Goal: Information Seeking & Learning: Learn about a topic

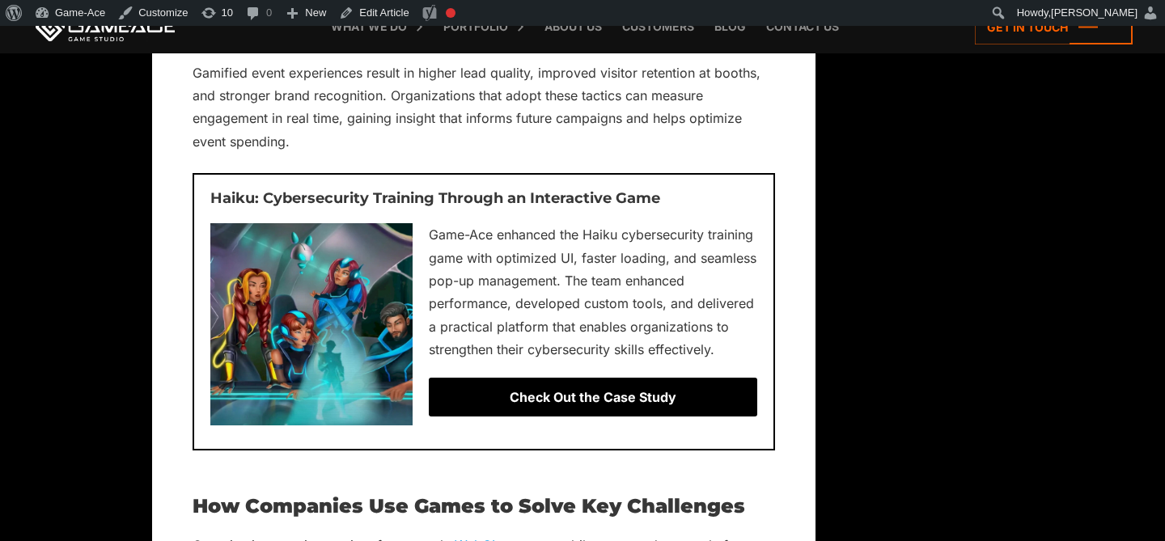
scroll to position [7251, 0]
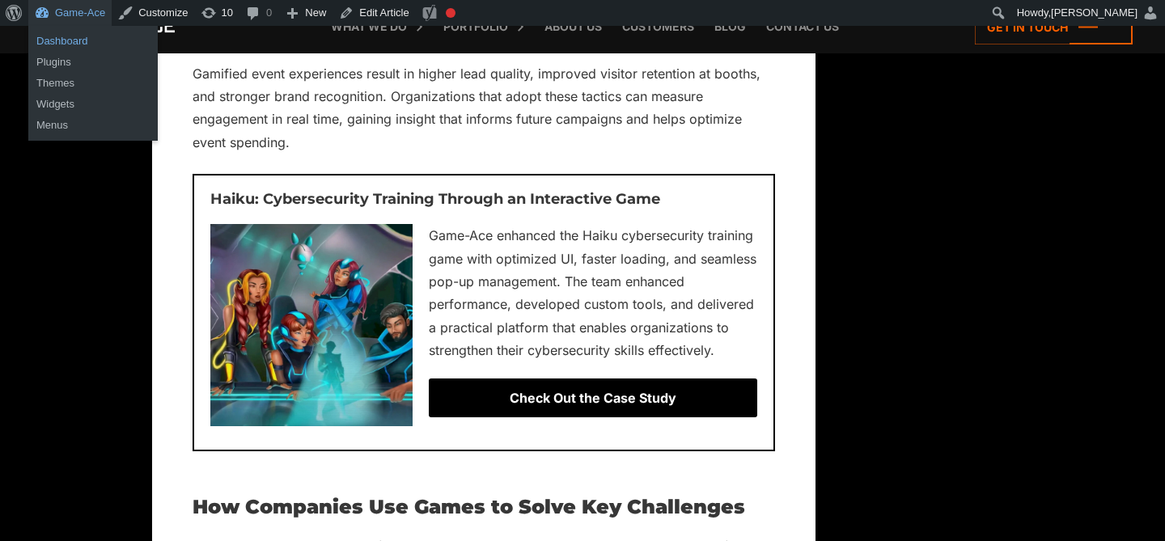
click at [79, 48] on link "Dashboard" at bounding box center [92, 41] width 129 height 21
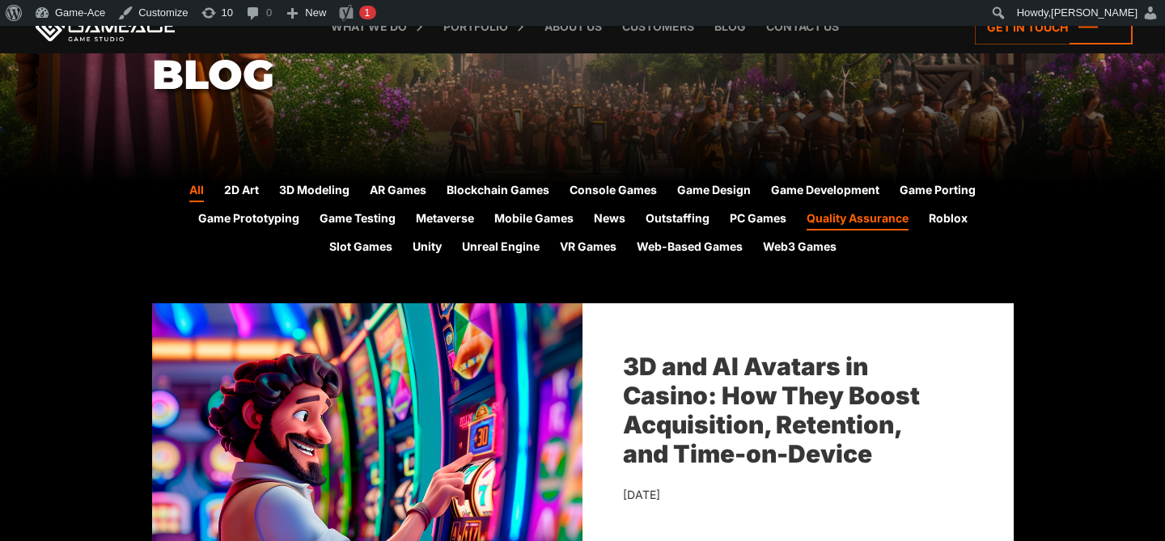
click at [867, 223] on link "Quality Assurance" at bounding box center [858, 220] width 102 height 21
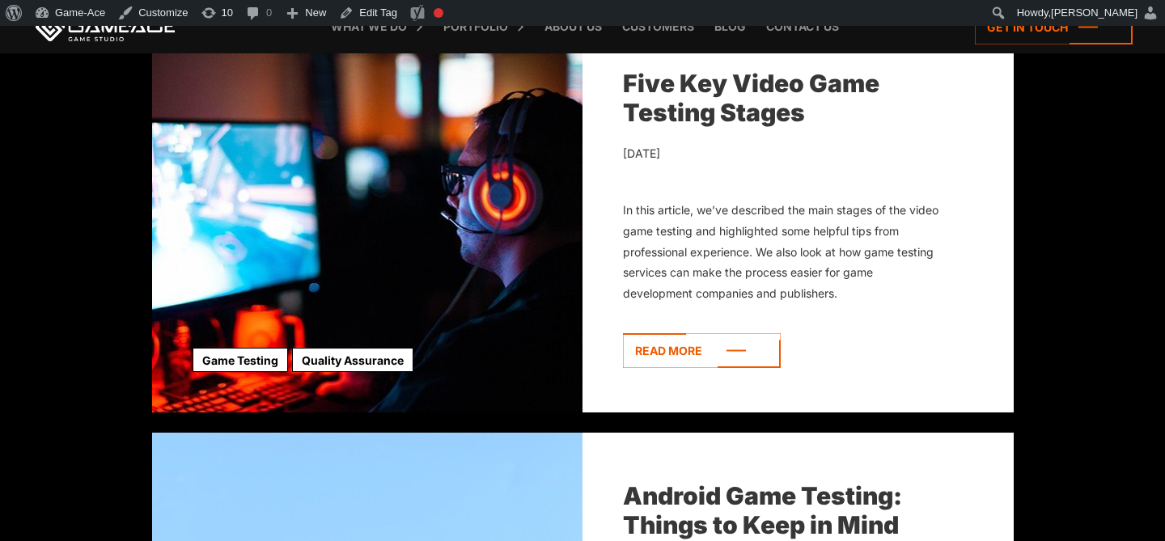
scroll to position [1755, 0]
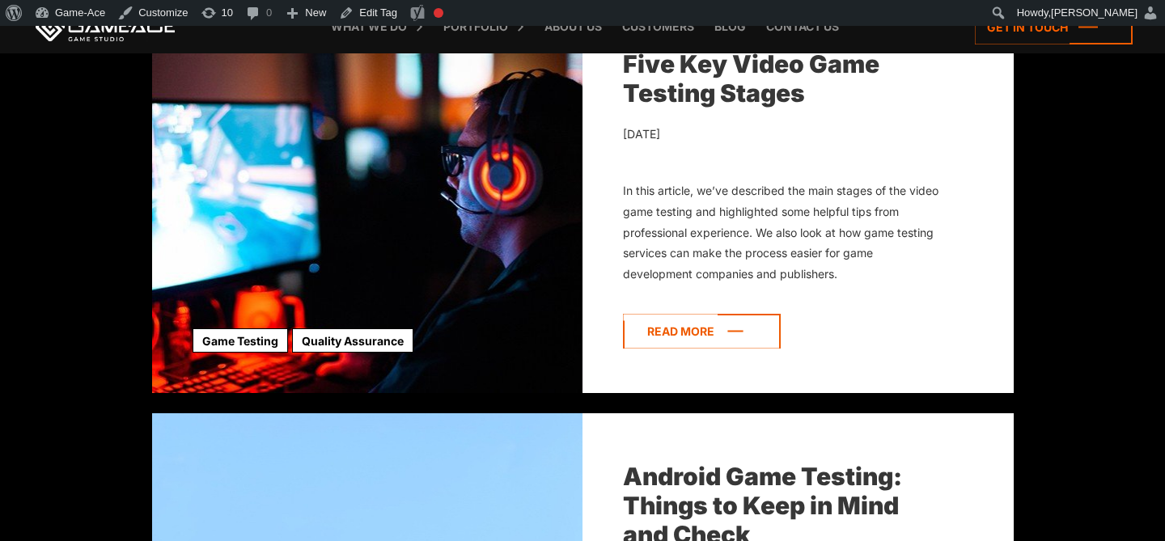
click at [738, 322] on icon at bounding box center [702, 331] width 158 height 35
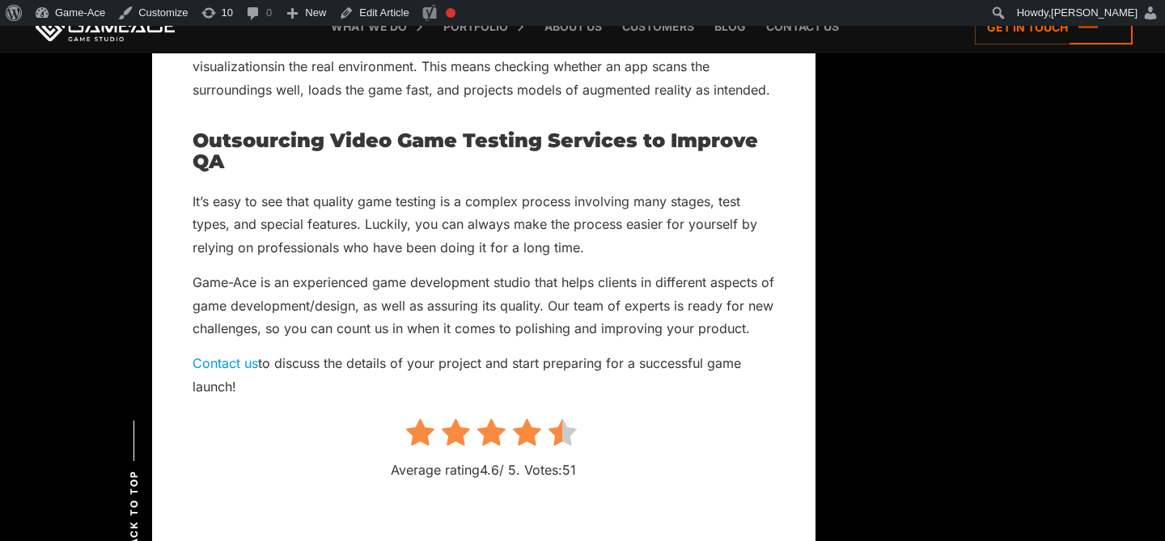
scroll to position [3856, 0]
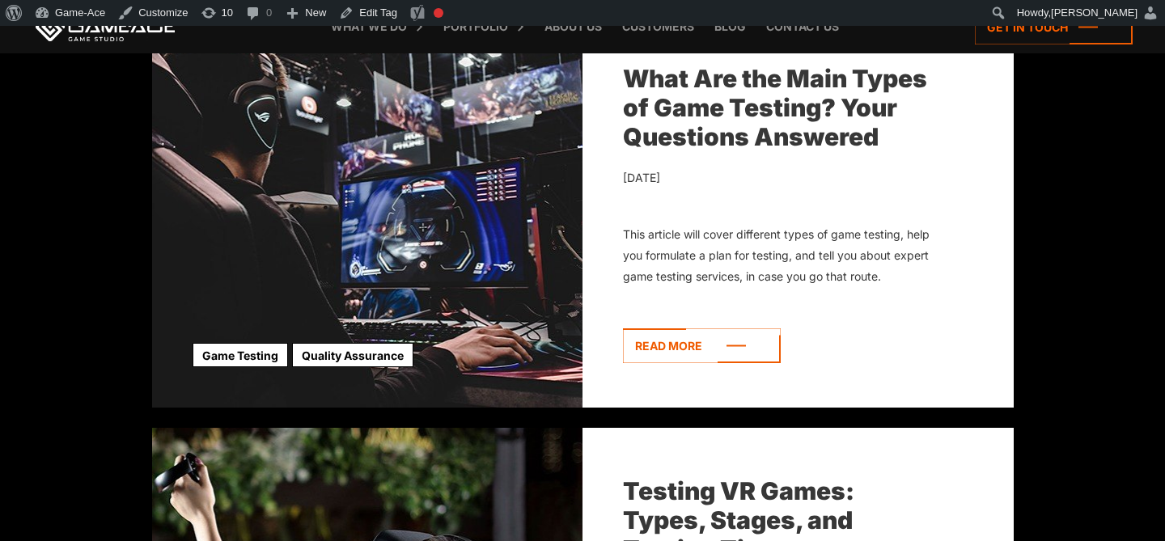
scroll to position [2567, 0]
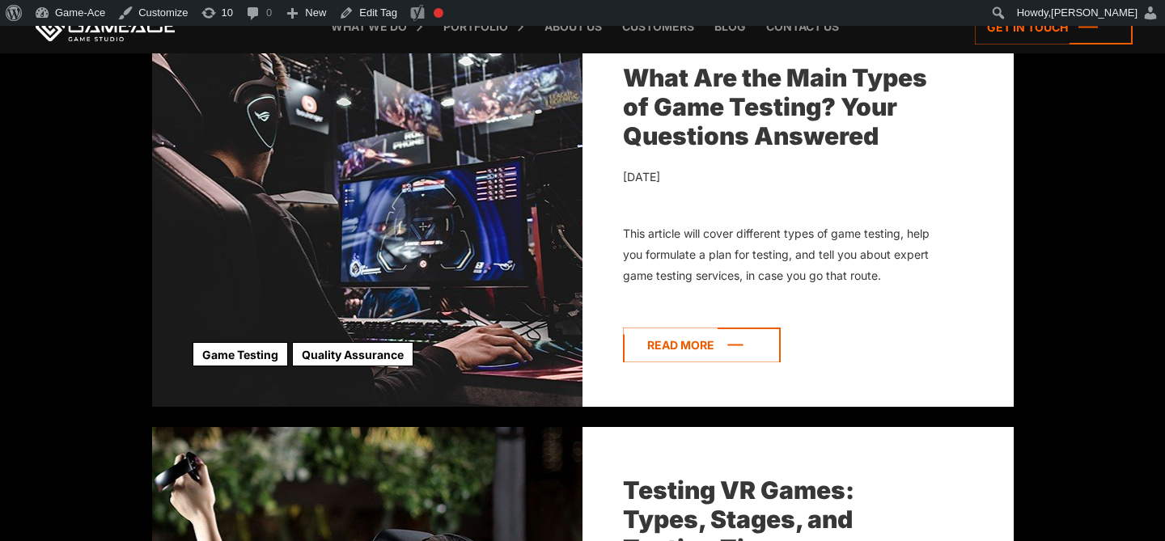
click at [695, 340] on icon at bounding box center [702, 345] width 158 height 35
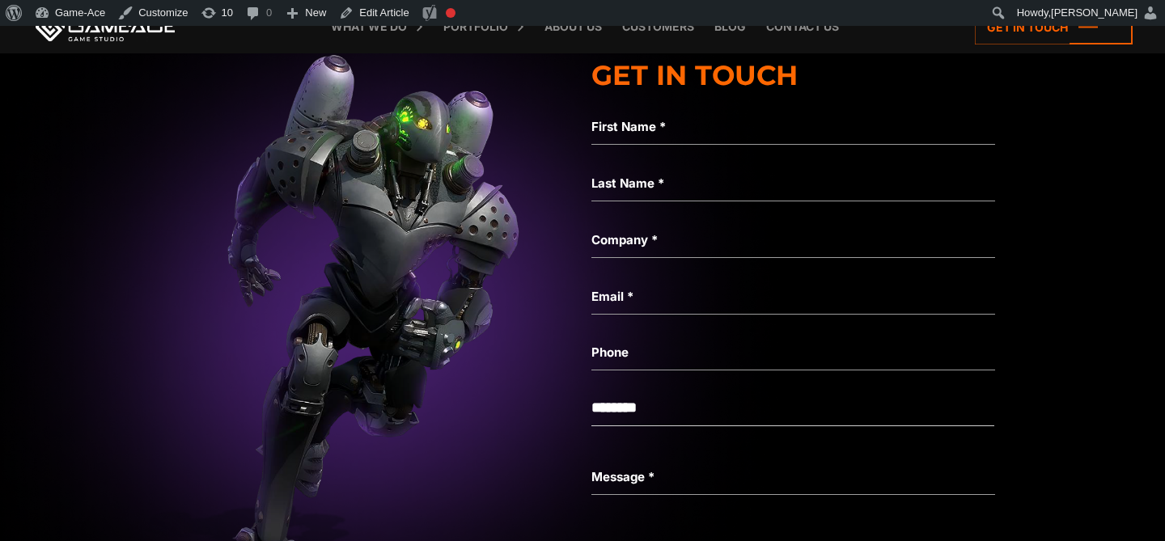
scroll to position [8336, 0]
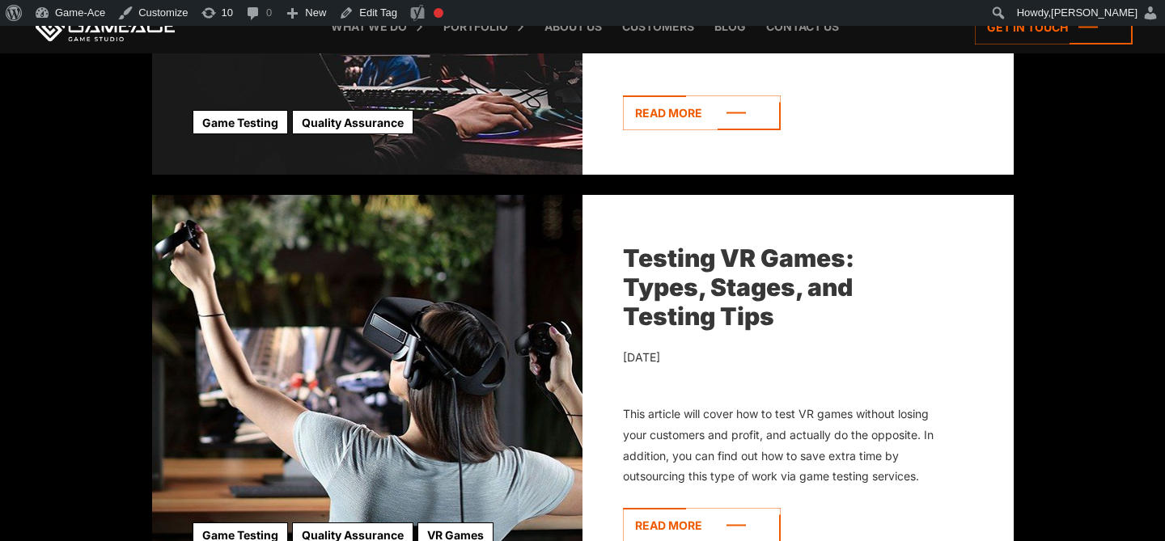
click at [689, 259] on link "Testing VR Games: Types, Stages, and Testing Tips" at bounding box center [738, 287] width 231 height 87
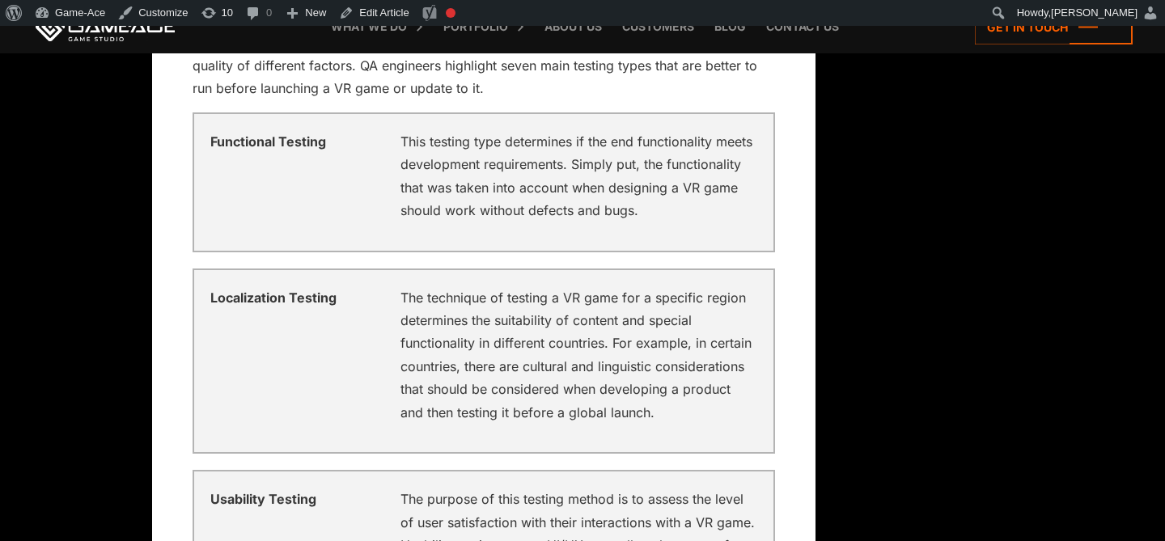
scroll to position [2511, 0]
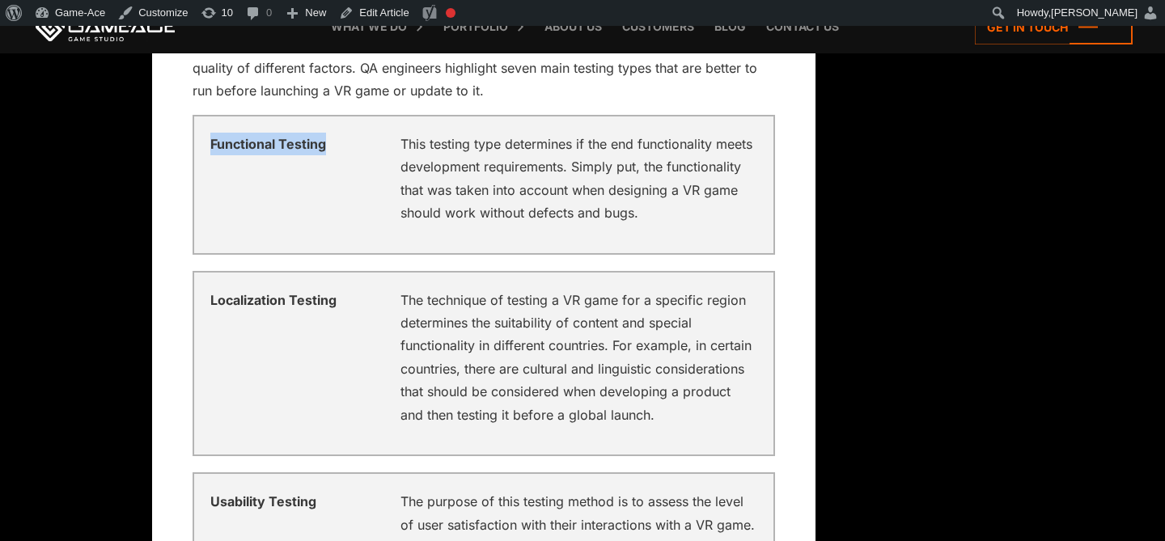
drag, startPoint x: 333, startPoint y: 137, endPoint x: 162, endPoint y: 136, distance: 170.8
click at [162, 136] on div "Testing VR Games: Types, Stages, and Testing Tips Updated: [DATE] The VR gaming…" at bounding box center [484, 444] width 664 height 5006
copy div "Functional Testing"
click at [375, 15] on link "Edit Article" at bounding box center [374, 13] width 83 height 26
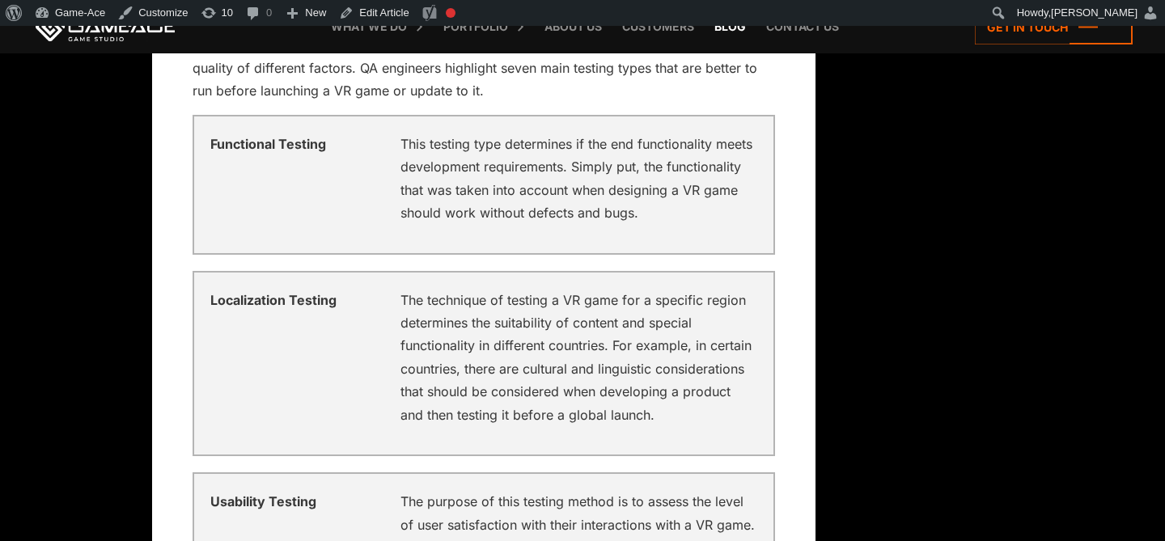
click at [729, 32] on link "Blog" at bounding box center [731, 26] width 48 height 53
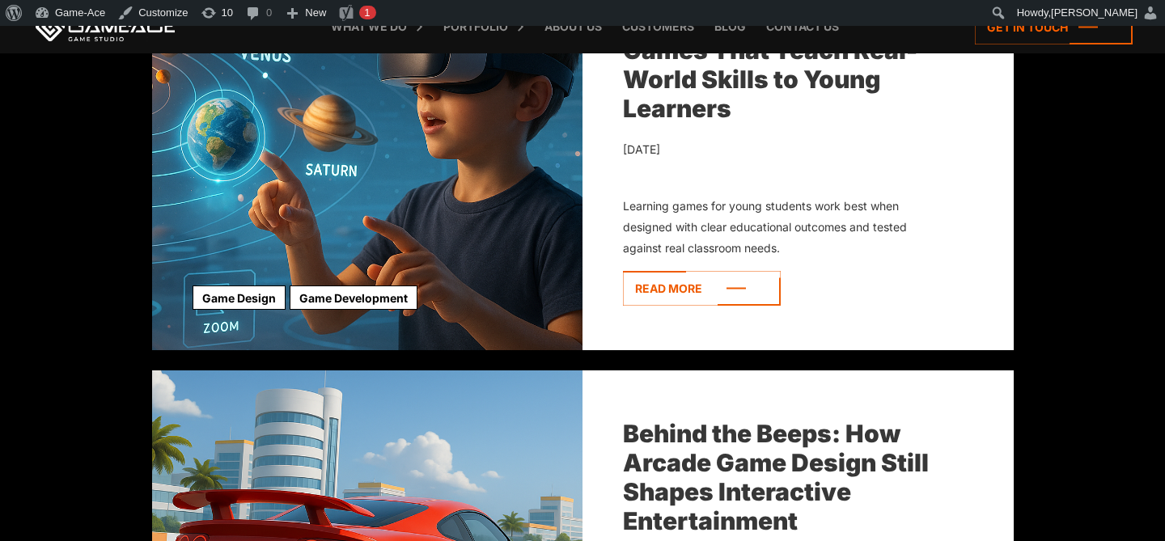
scroll to position [3165, 0]
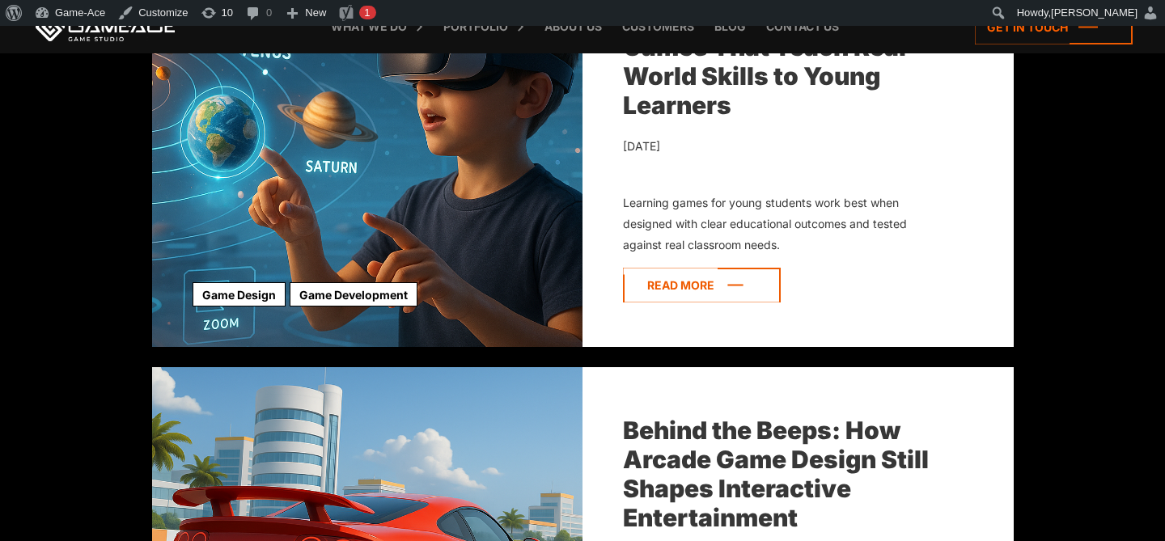
click at [702, 285] on icon at bounding box center [702, 285] width 158 height 35
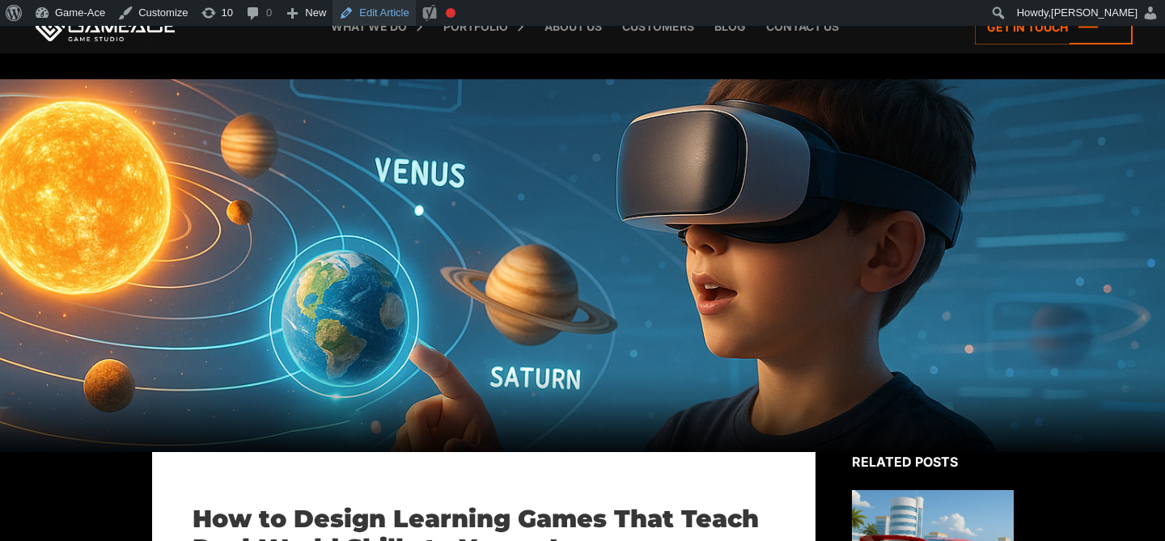
click at [394, 16] on link "Edit Article" at bounding box center [374, 13] width 83 height 26
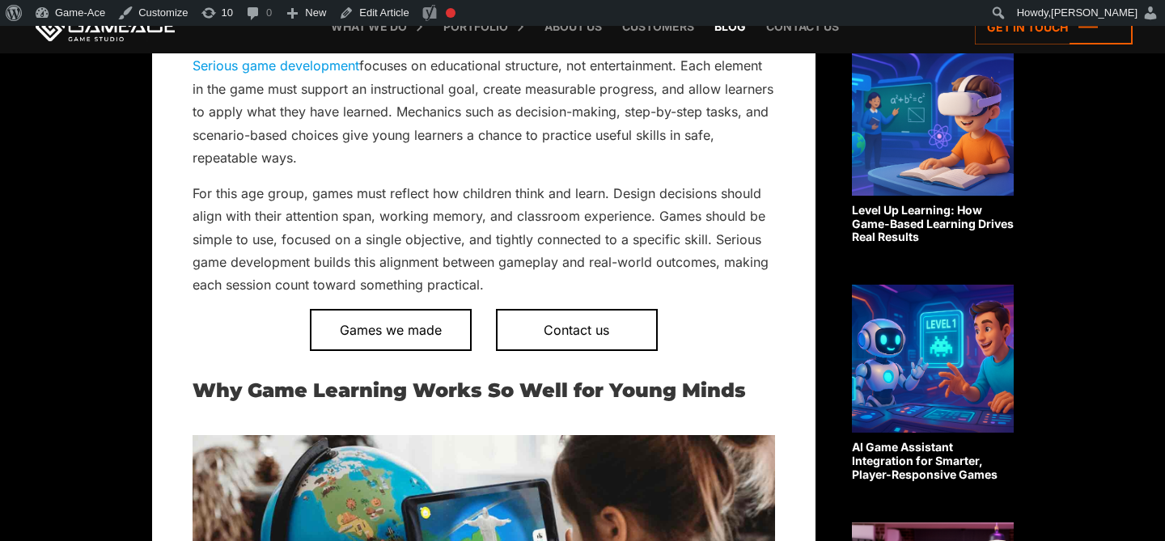
click at [726, 32] on link "Blog" at bounding box center [731, 26] width 48 height 53
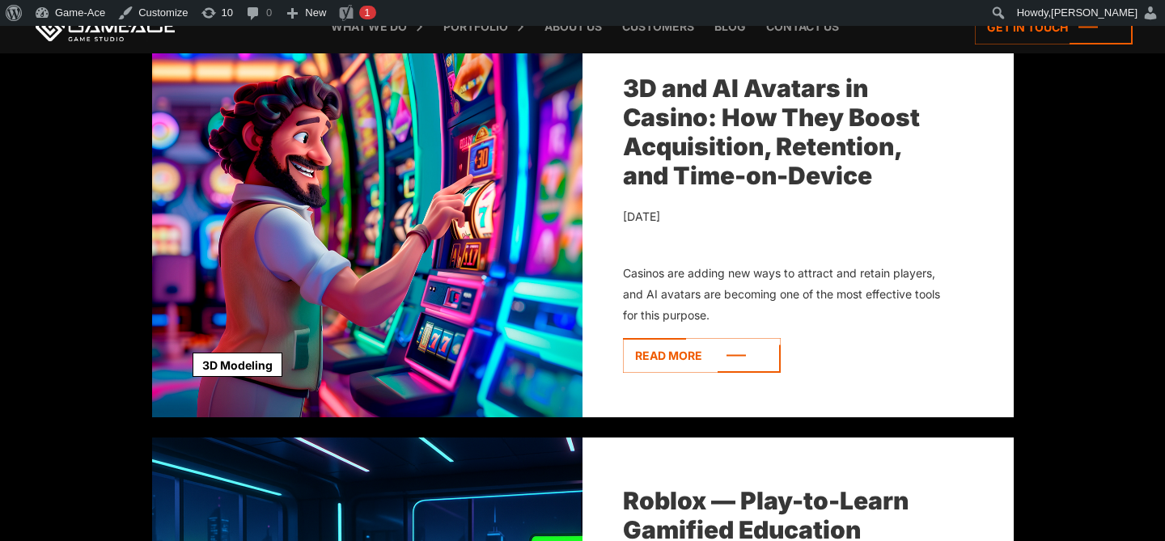
scroll to position [678, 0]
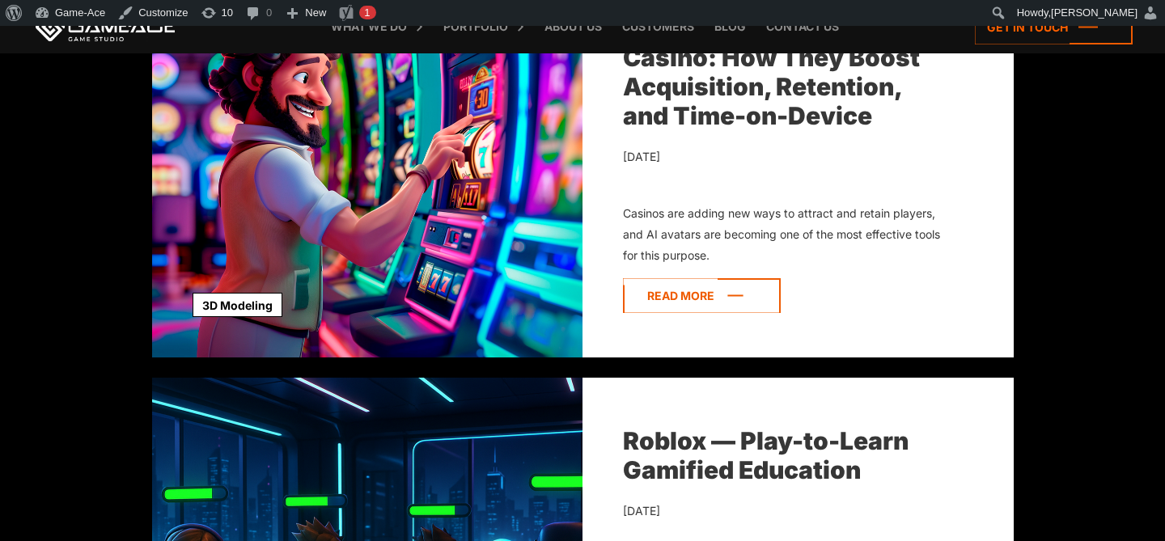
click at [702, 300] on icon at bounding box center [702, 295] width 158 height 35
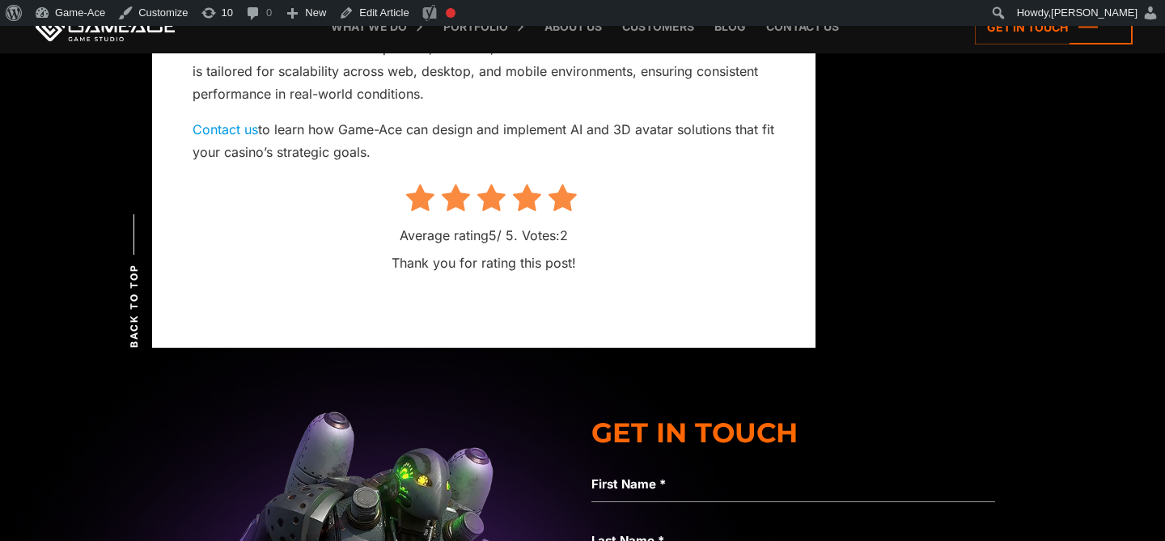
scroll to position [11372, 0]
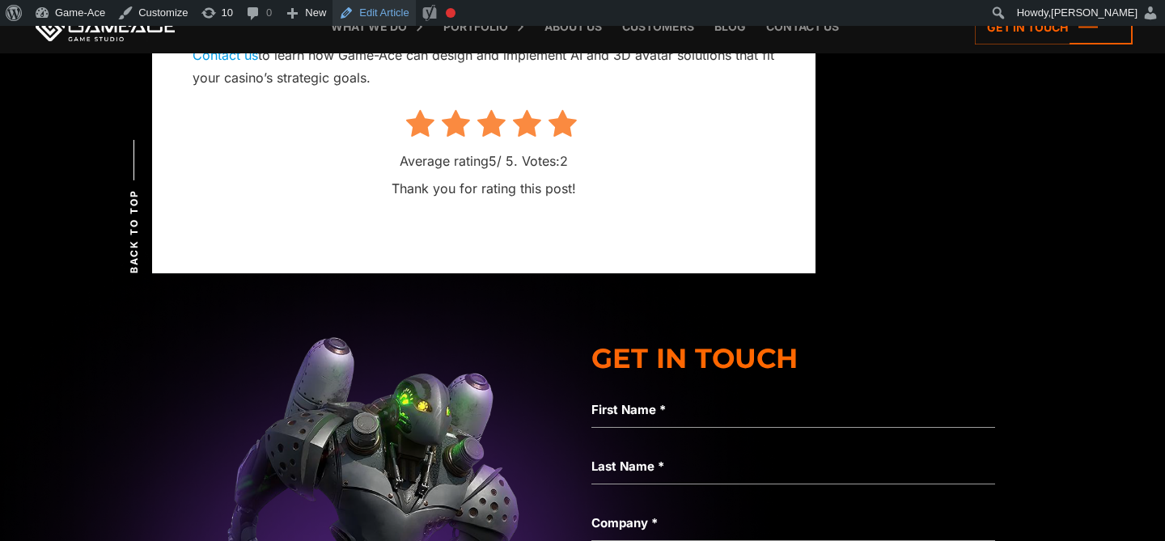
click at [378, 21] on link "Edit Article" at bounding box center [374, 13] width 83 height 26
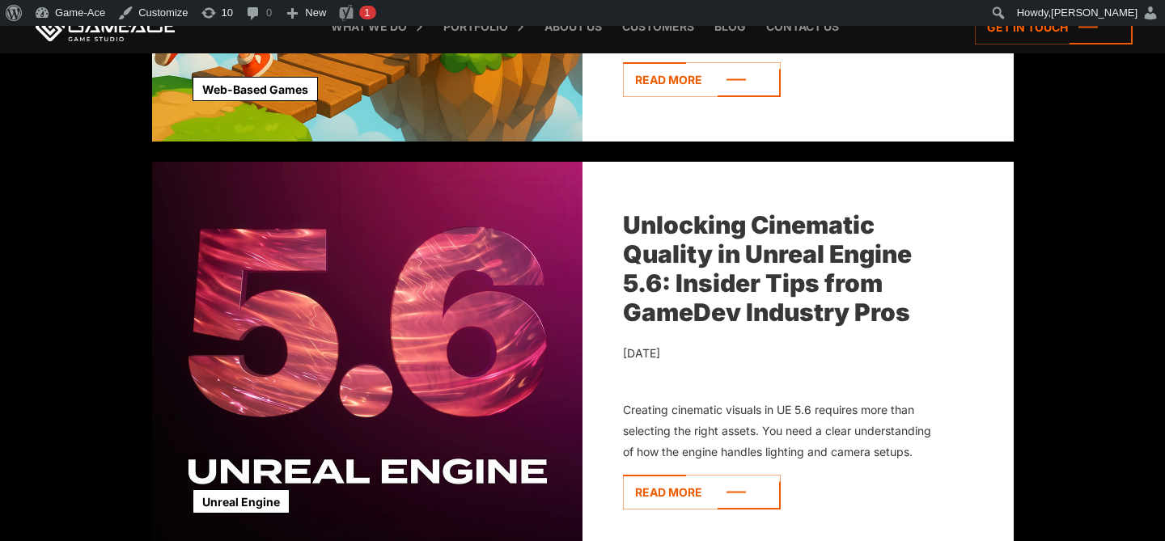
scroll to position [2145, 0]
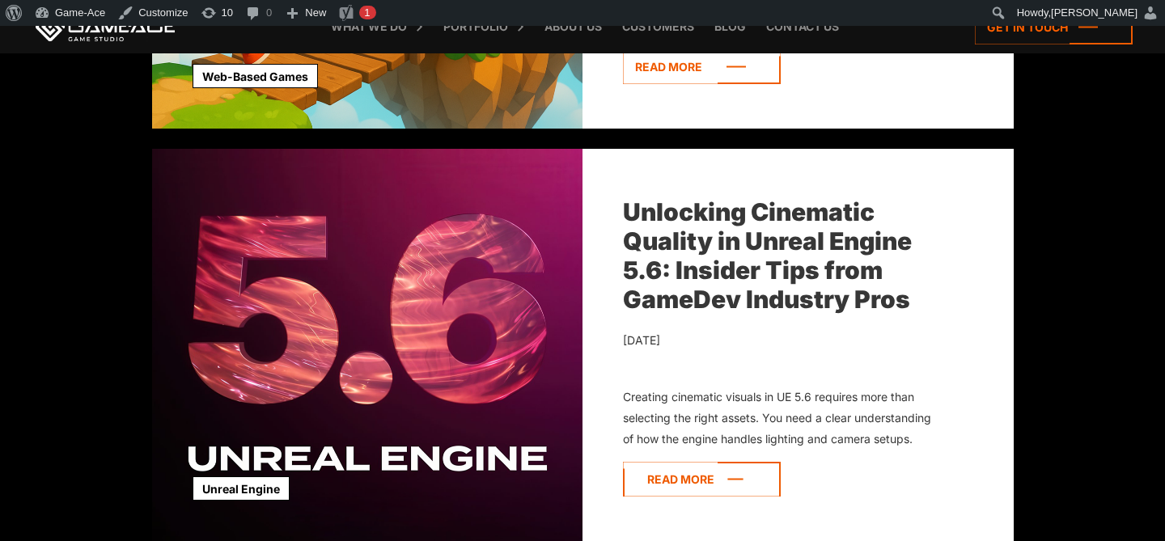
click at [696, 492] on icon at bounding box center [702, 479] width 158 height 35
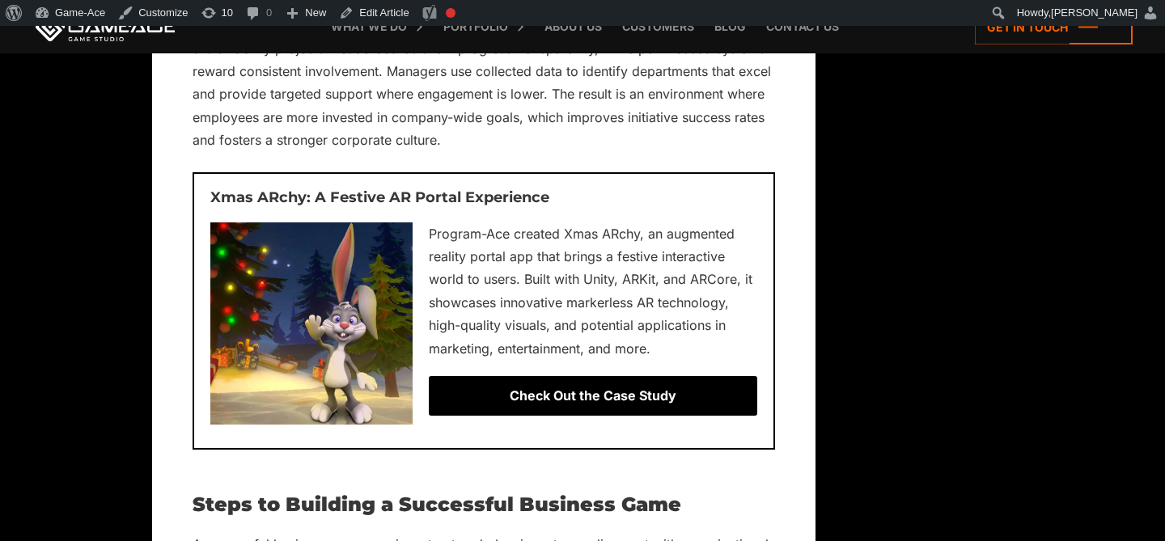
scroll to position [9777, 0]
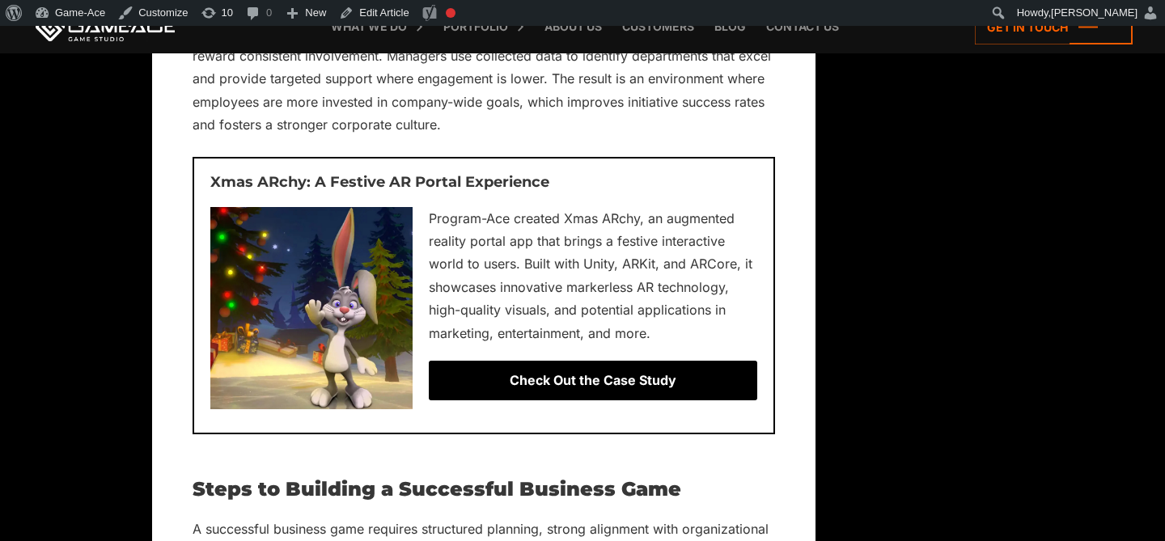
click at [546, 380] on div "Check Out the Case Study" at bounding box center [593, 380] width 329 height 39
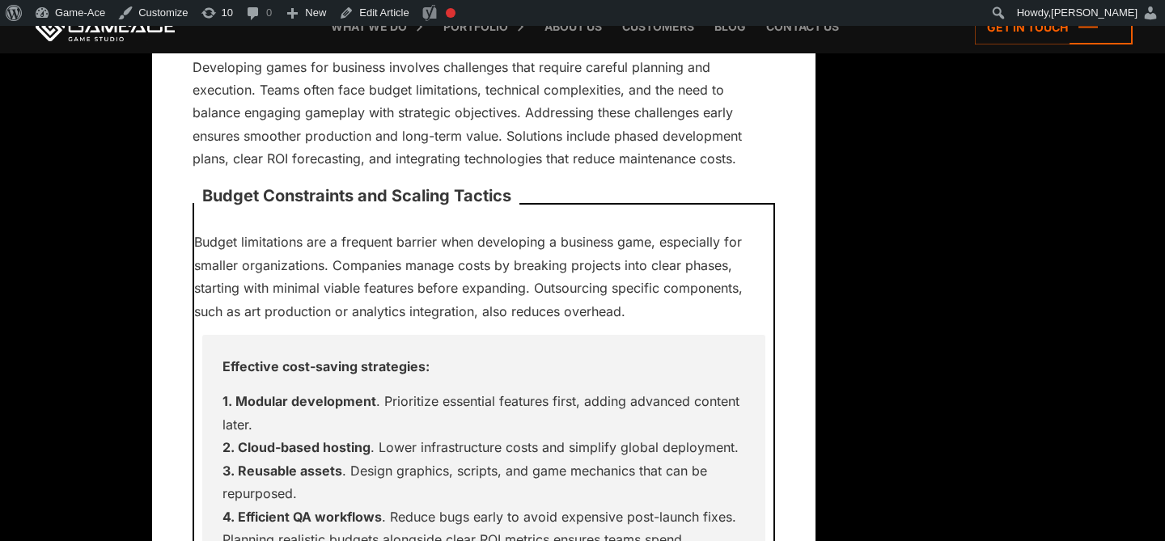
scroll to position [13685, 0]
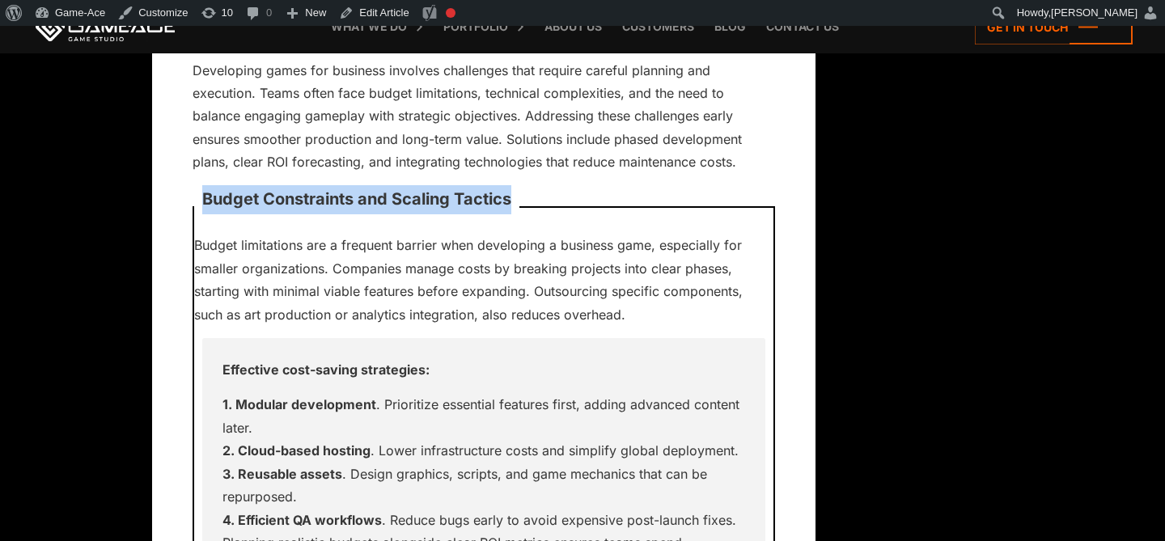
drag, startPoint x: 516, startPoint y: 202, endPoint x: 193, endPoint y: 199, distance: 322.9
copy p "Budget Constraints and Scaling Tactics"
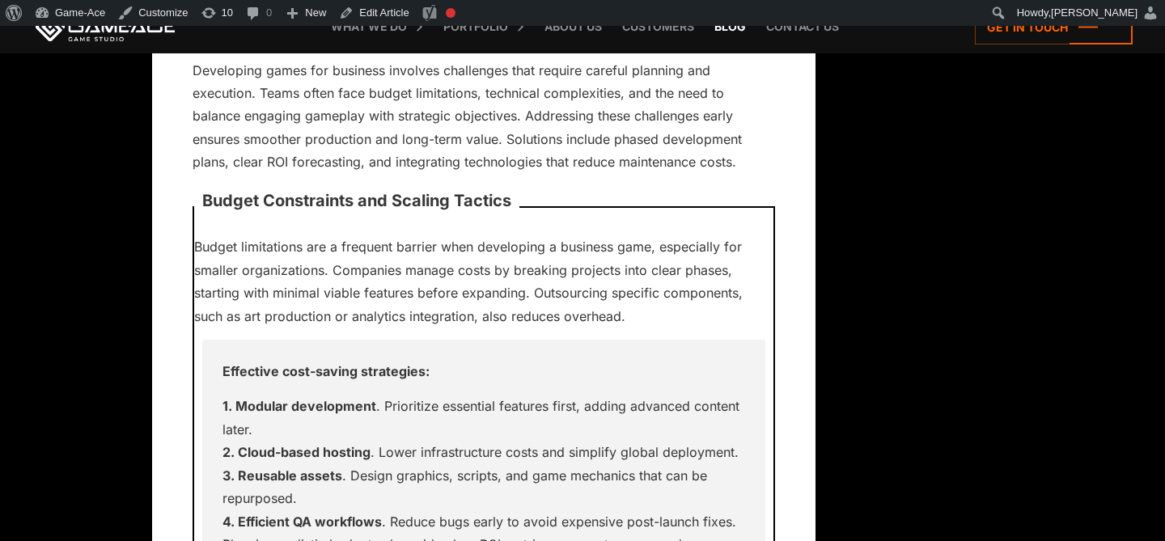
click at [725, 27] on link "Blog" at bounding box center [731, 26] width 48 height 53
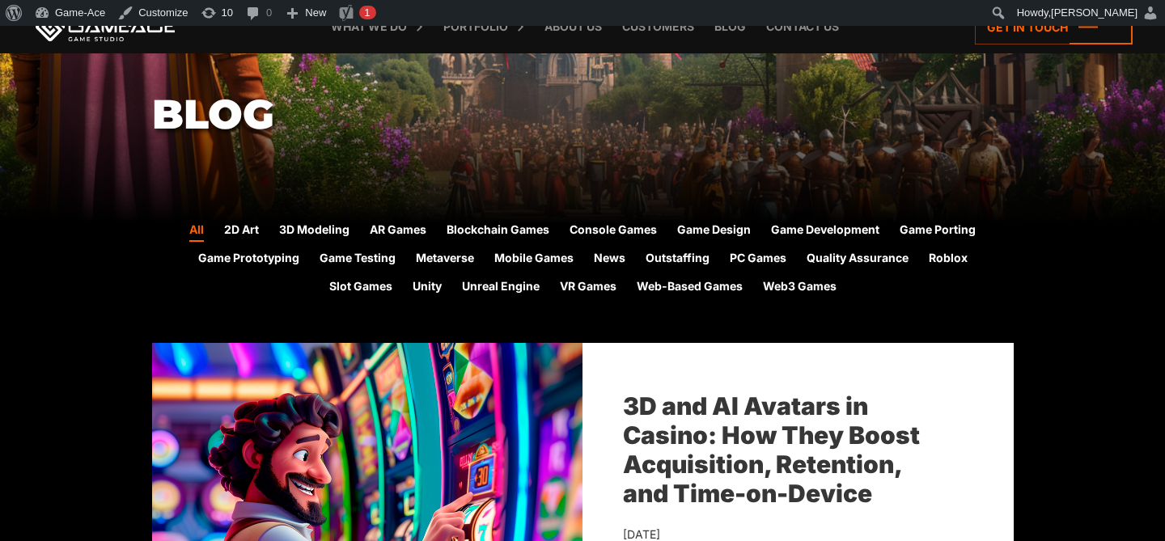
scroll to position [363, 0]
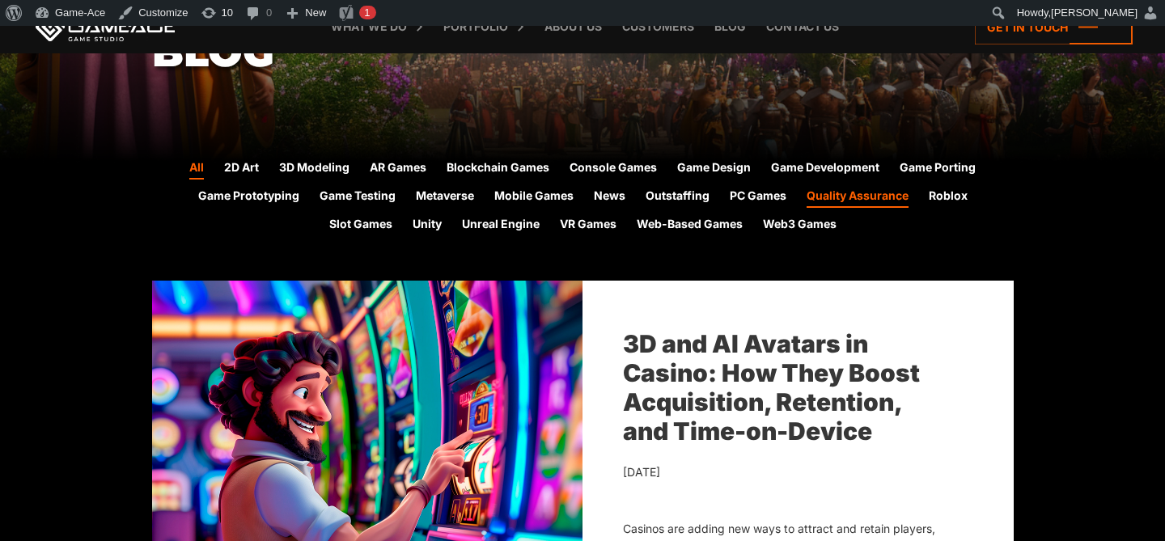
click at [868, 195] on link "Quality Assurance" at bounding box center [858, 197] width 102 height 21
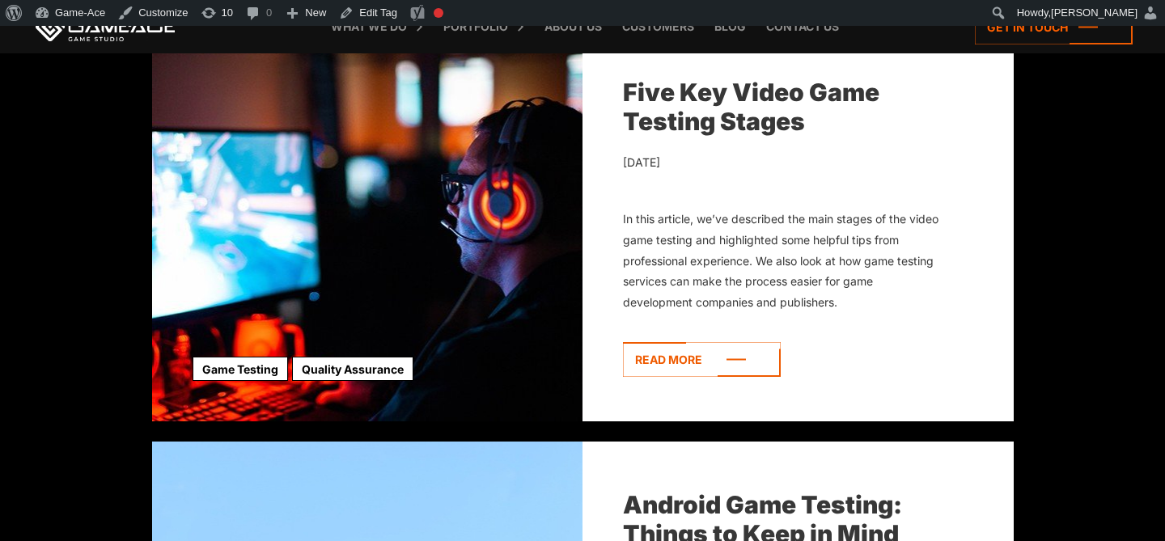
scroll to position [1768, 0]
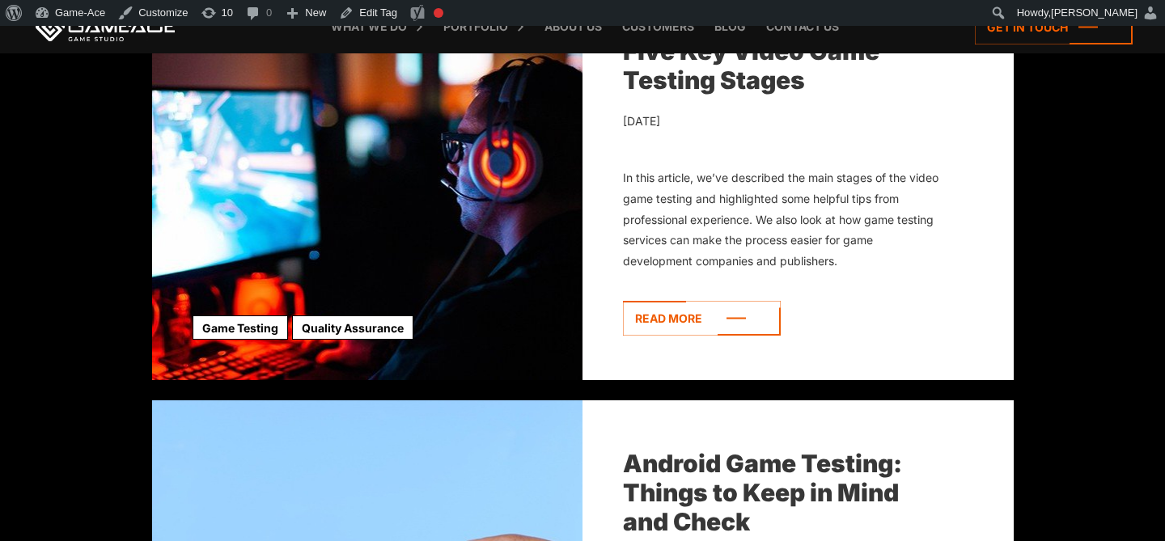
click at [745, 95] on div "Five Key Video Game Testing Stages February 14, 2022 In this article, we’ve des…" at bounding box center [798, 184] width 431 height 393
click at [704, 316] on icon at bounding box center [702, 318] width 158 height 35
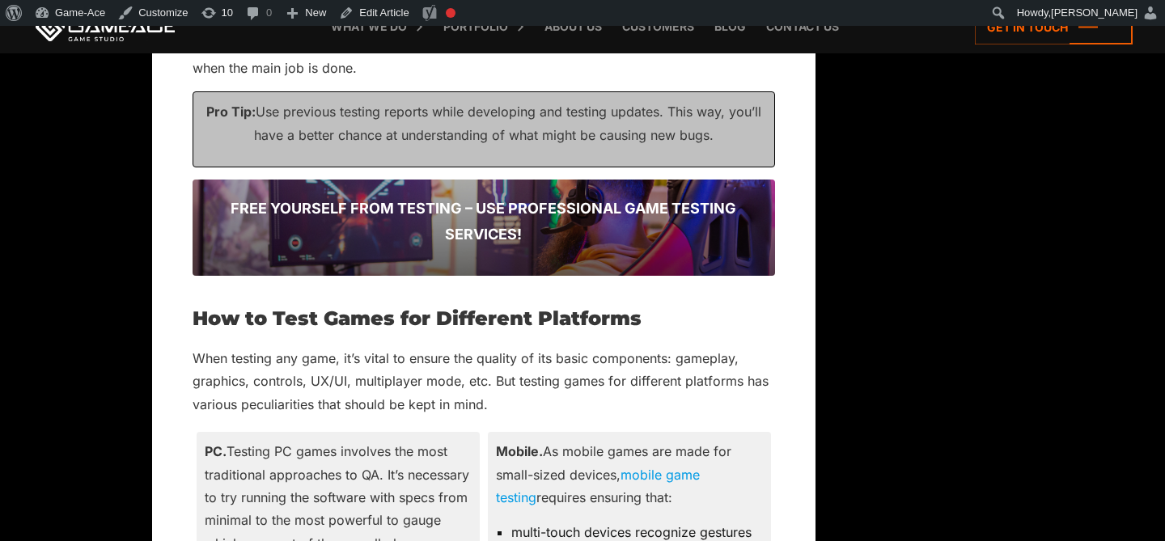
scroll to position [2995, 0]
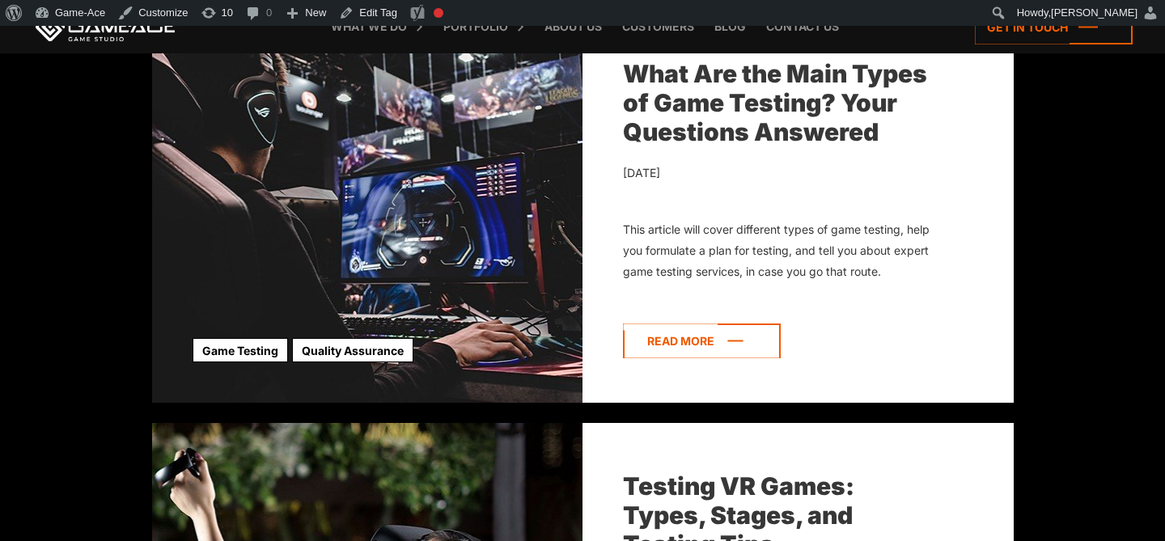
scroll to position [2582, 0]
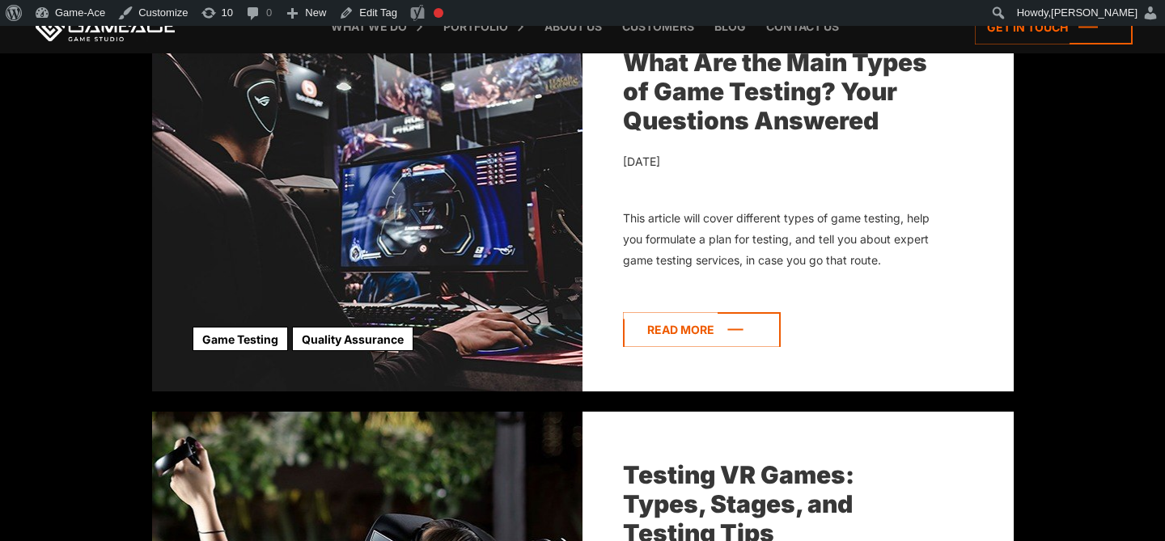
click at [724, 326] on icon at bounding box center [702, 329] width 158 height 35
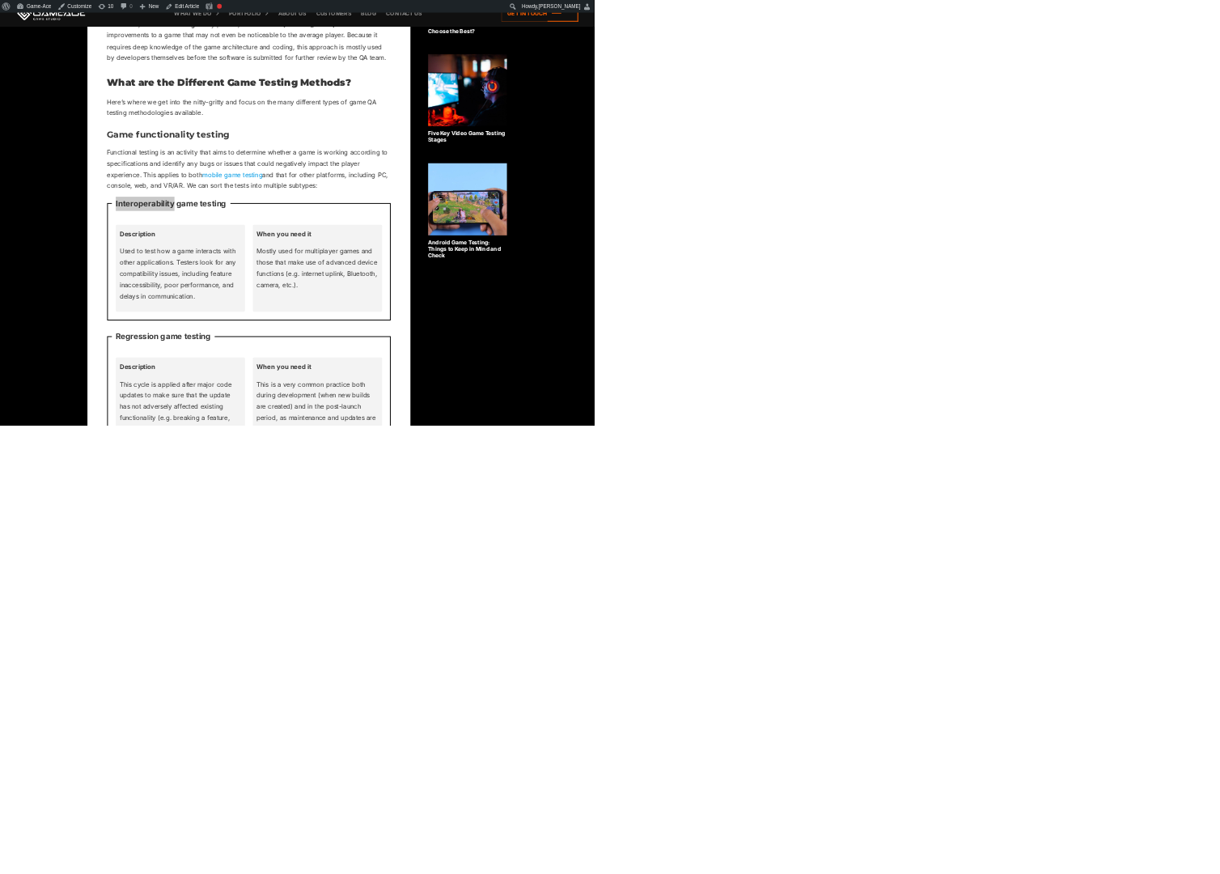
scroll to position [1053, 0]
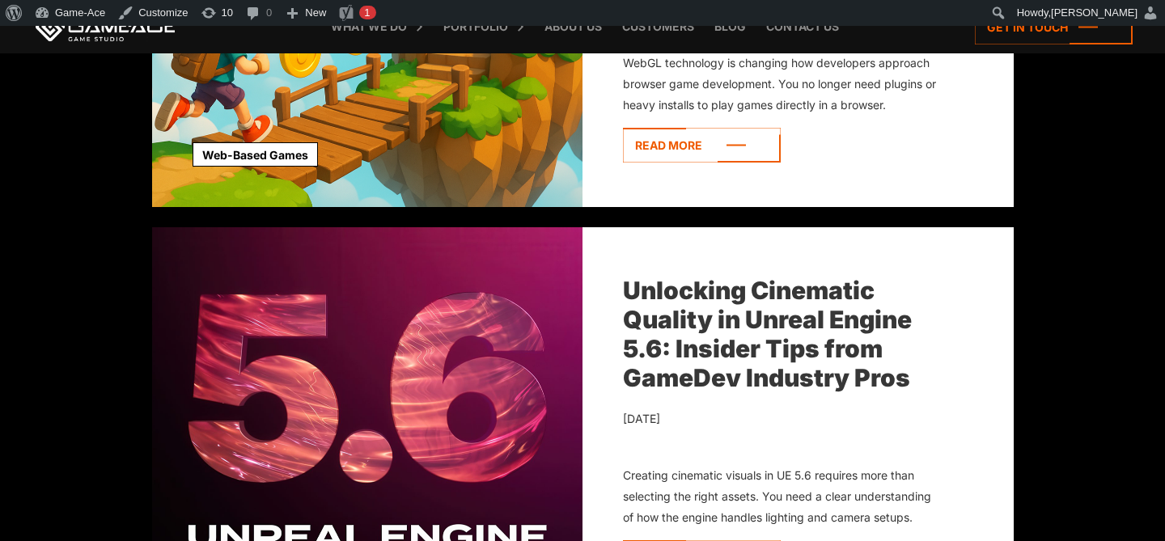
scroll to position [2174, 0]
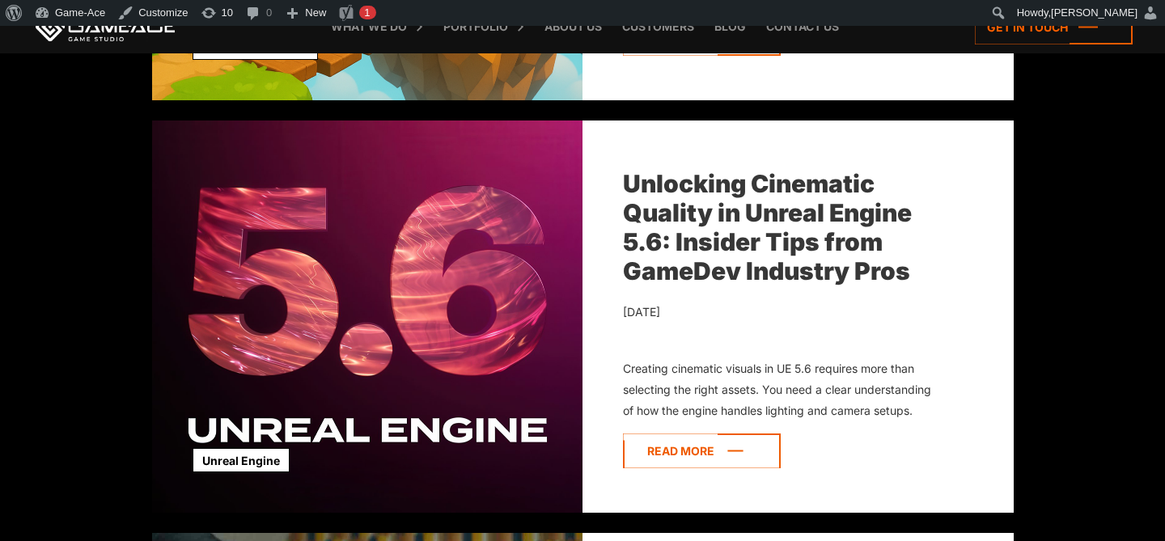
click at [700, 460] on icon at bounding box center [702, 451] width 158 height 35
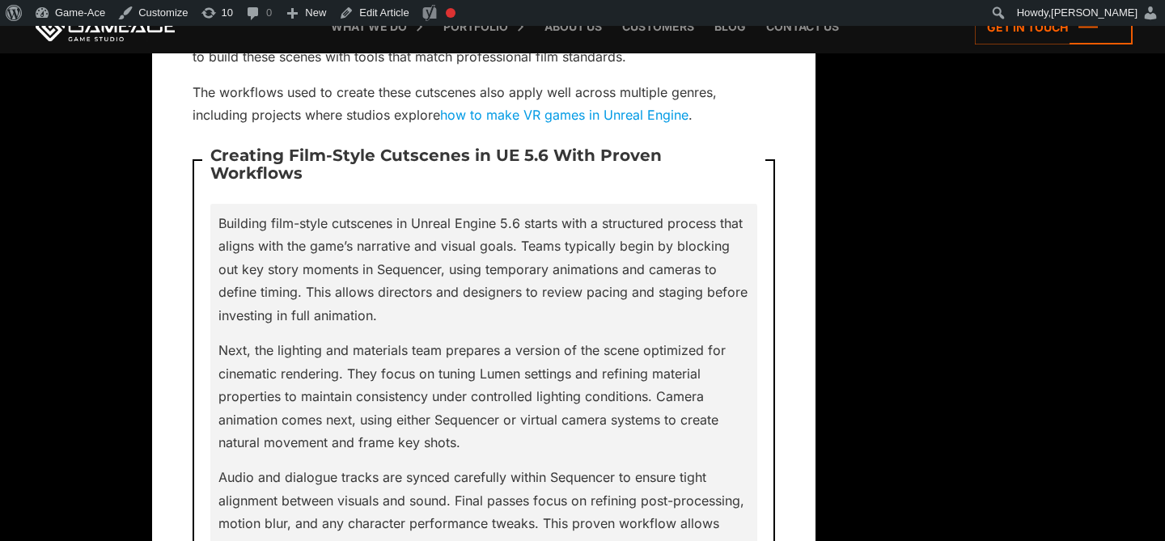
scroll to position [11116, 0]
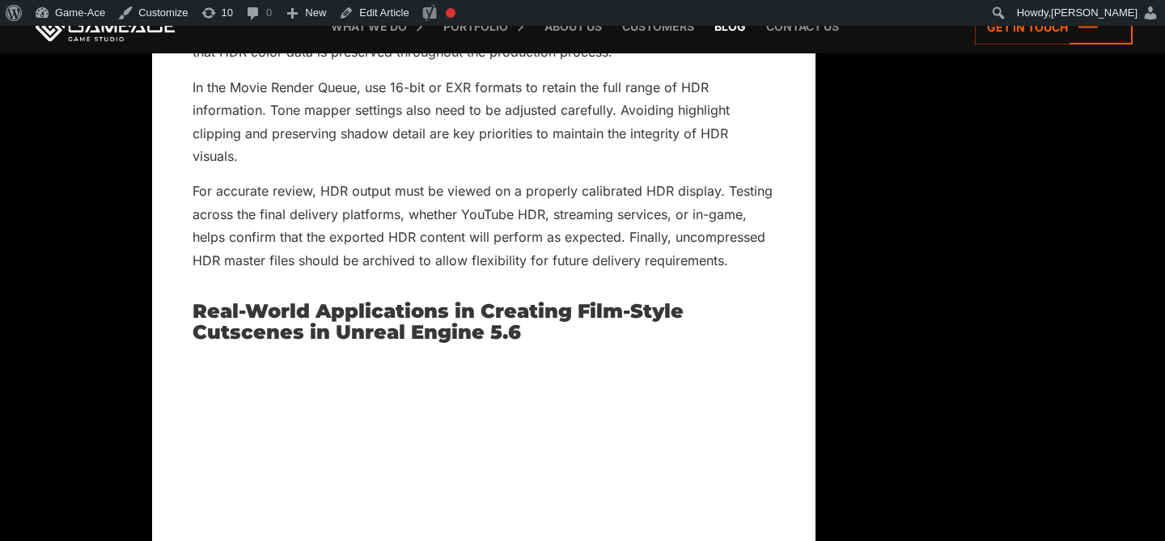
click at [727, 26] on link "Blog" at bounding box center [731, 26] width 48 height 53
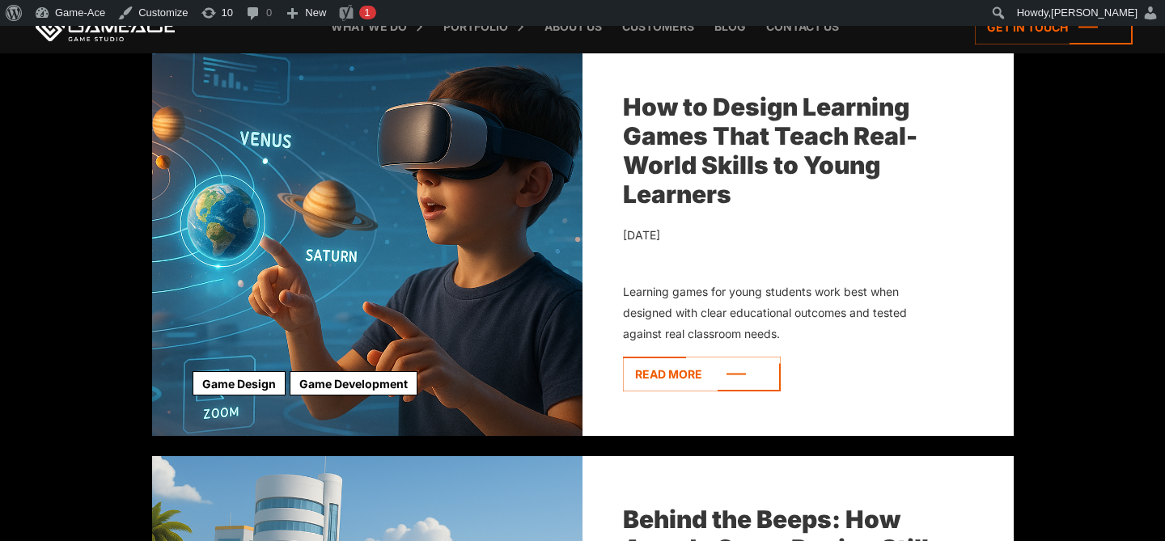
scroll to position [3093, 0]
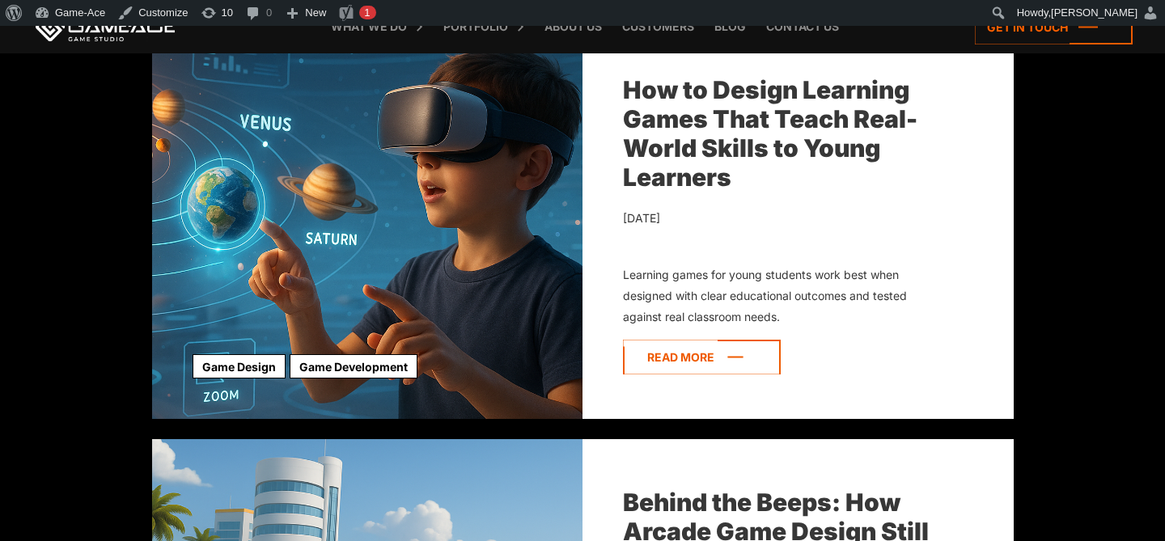
click at [701, 346] on icon at bounding box center [702, 357] width 158 height 35
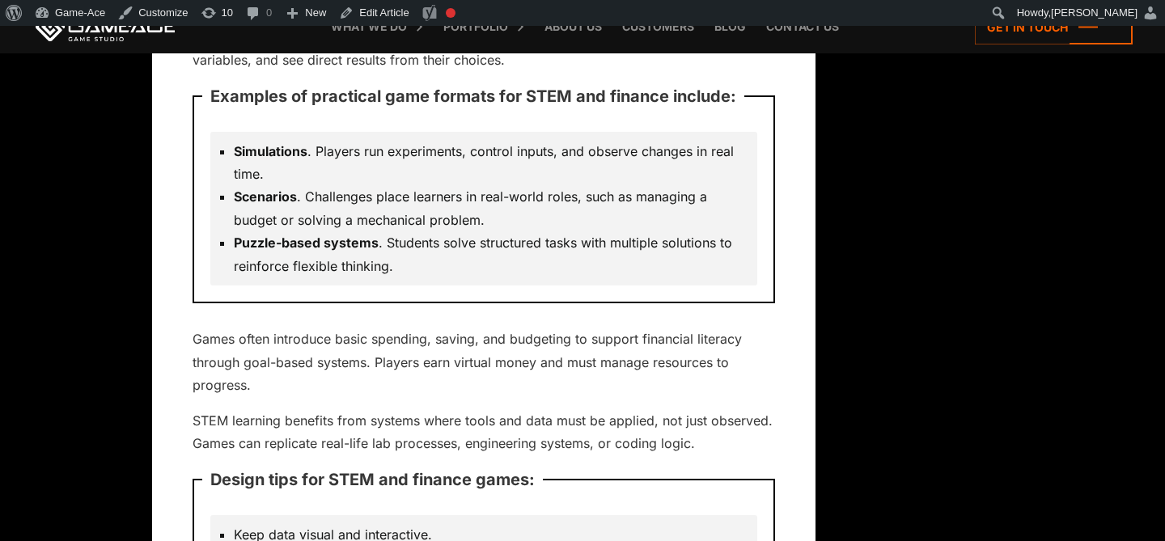
scroll to position [9611, 0]
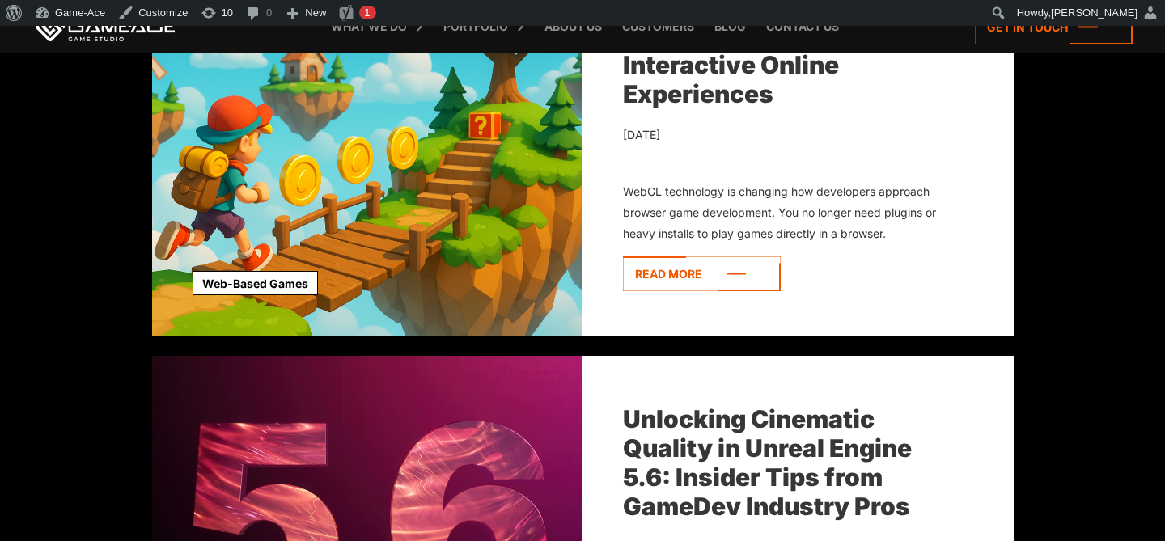
scroll to position [1889, 0]
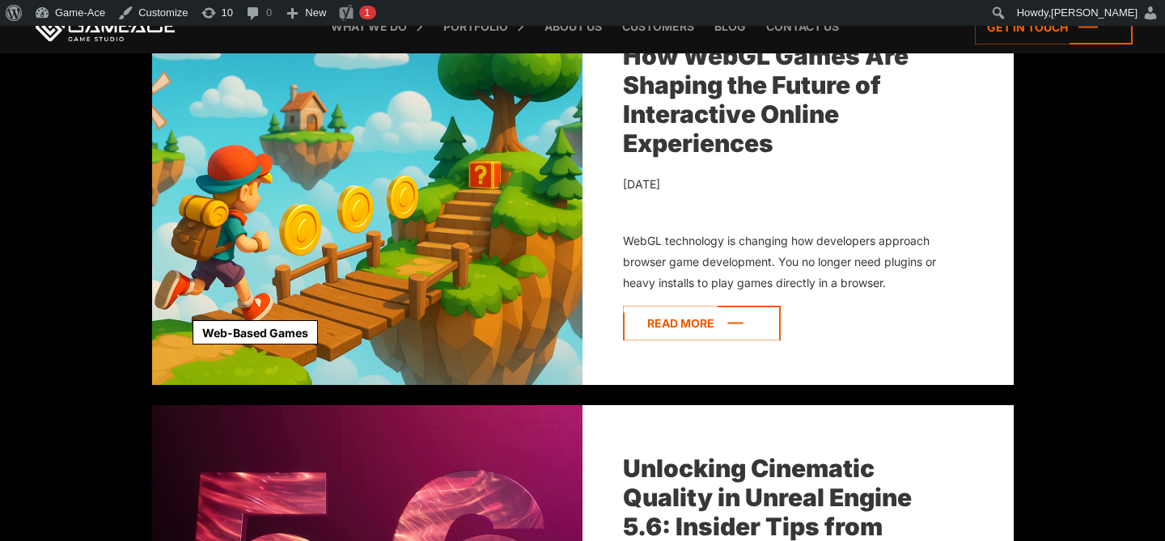
click at [711, 312] on icon at bounding box center [702, 323] width 158 height 35
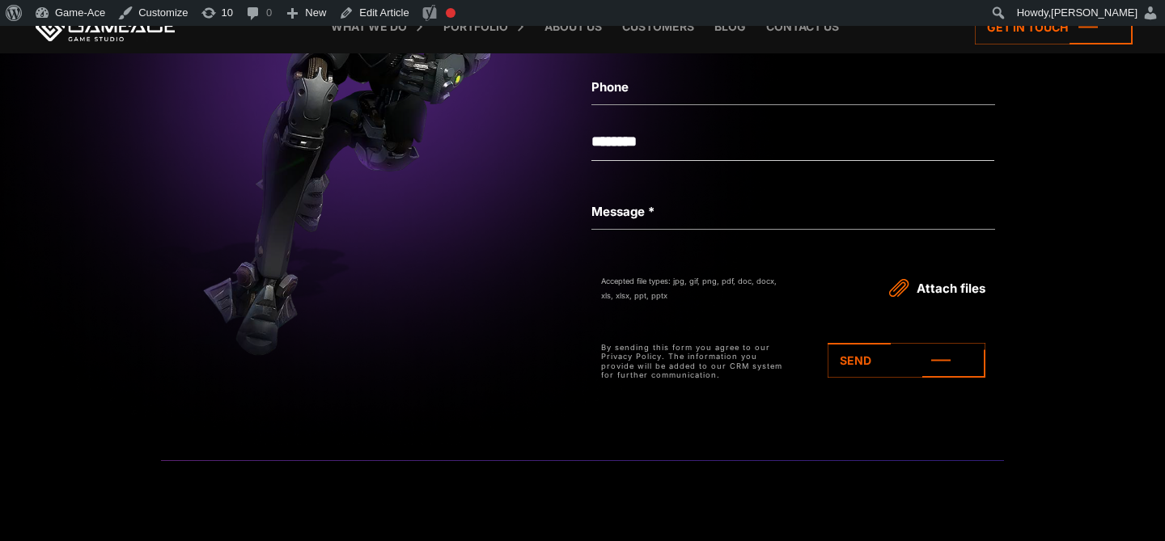
scroll to position [12153, 0]
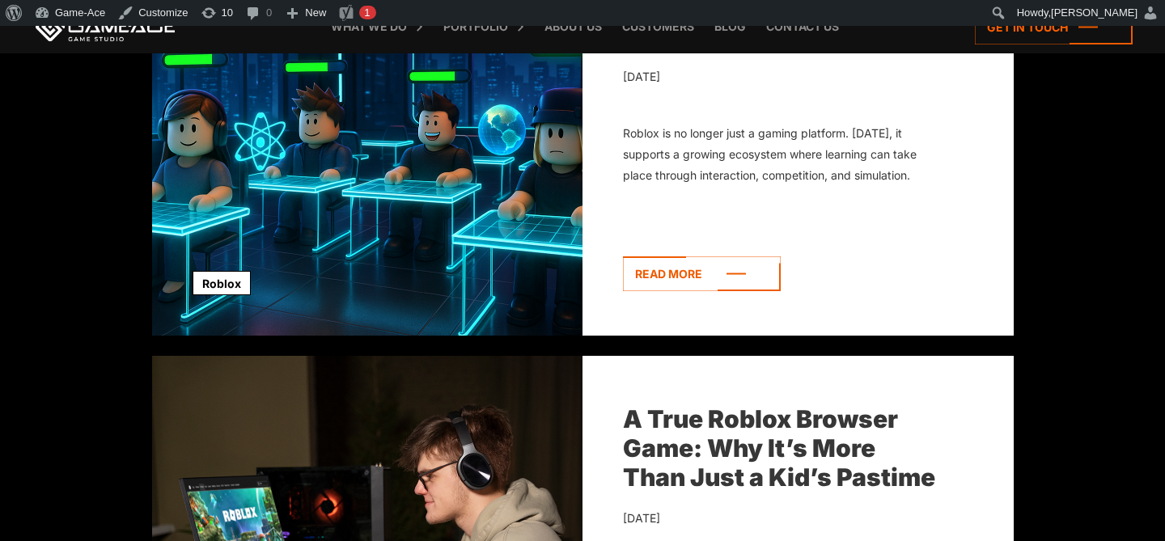
scroll to position [1072, 0]
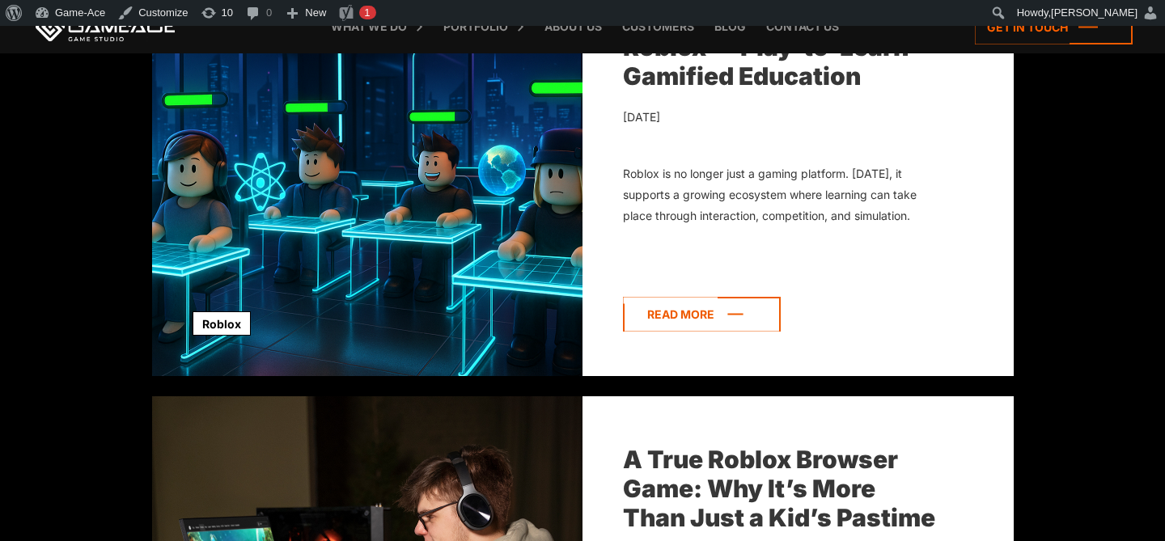
click at [704, 316] on icon at bounding box center [702, 314] width 158 height 35
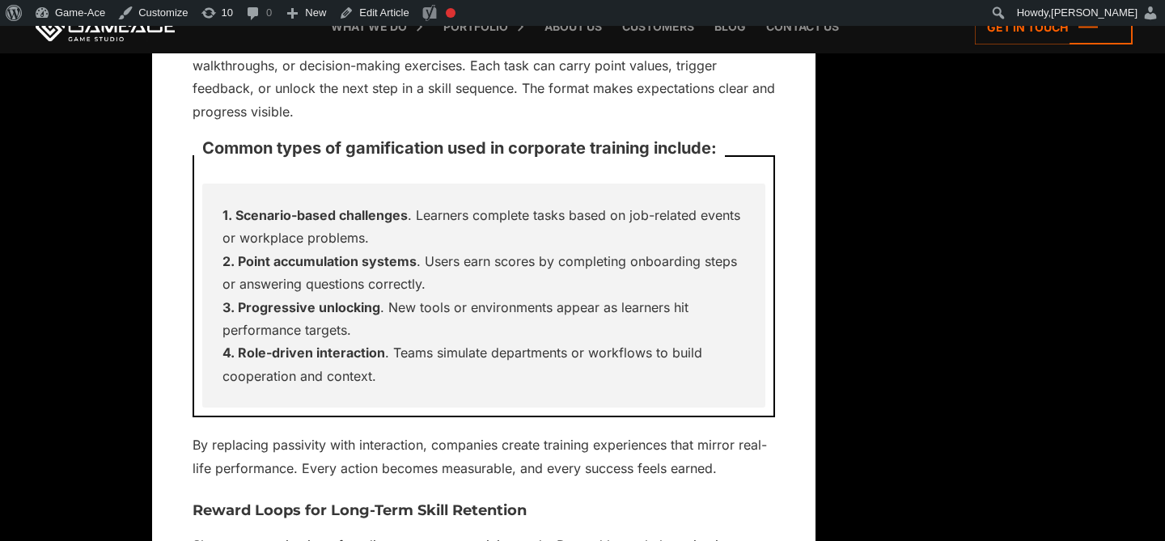
scroll to position [8821, 0]
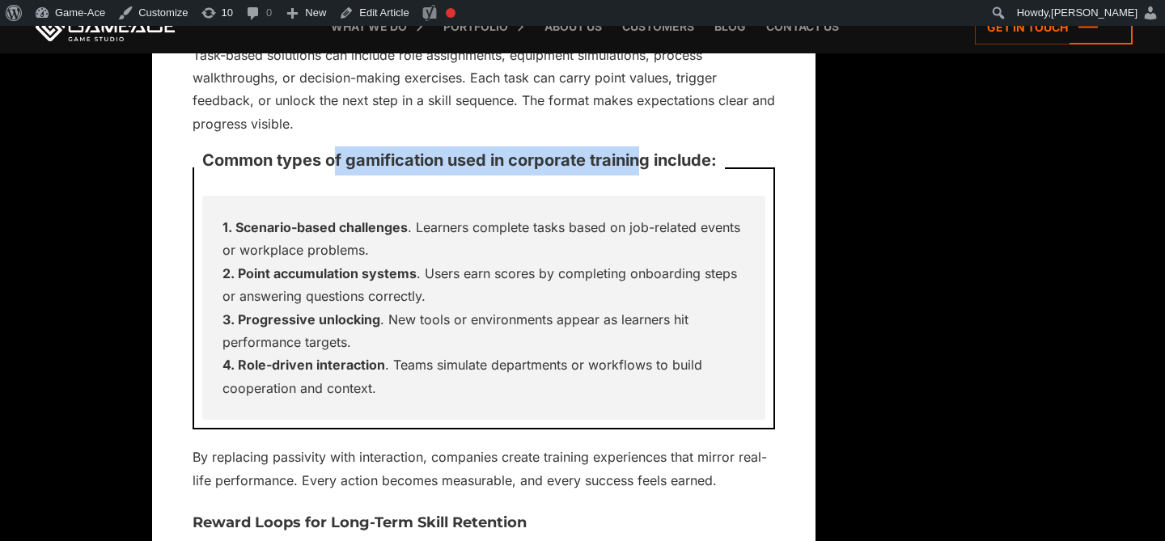
drag, startPoint x: 332, startPoint y: 94, endPoint x: 639, endPoint y: 95, distance: 307.5
click at [639, 138] on p "Common types of gamification used in corporate training include:" at bounding box center [459, 160] width 531 height 45
copy p "f gamification used in corporate trainin"
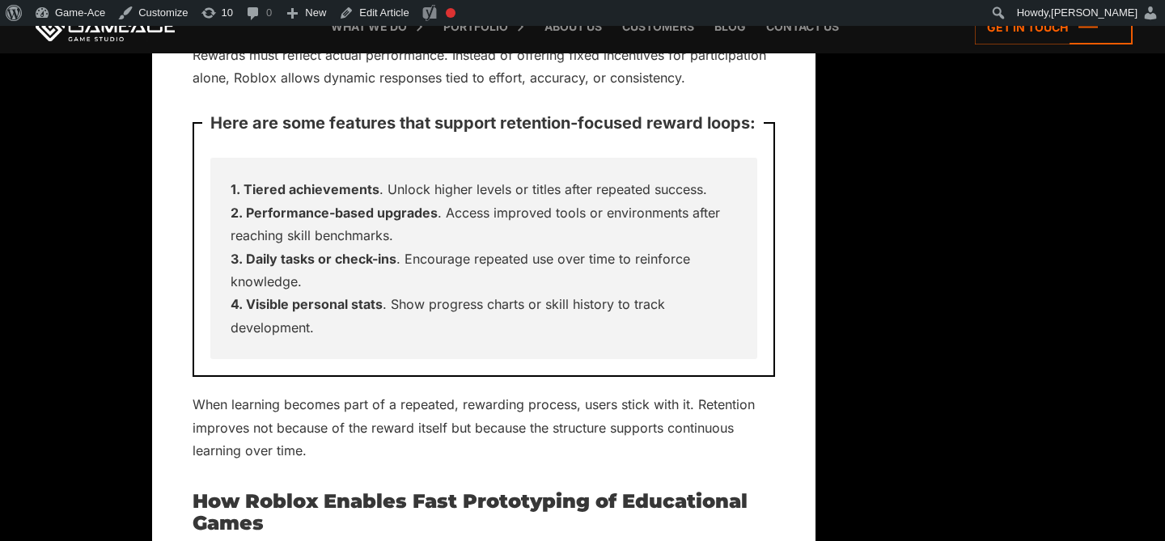
scroll to position [9512, 0]
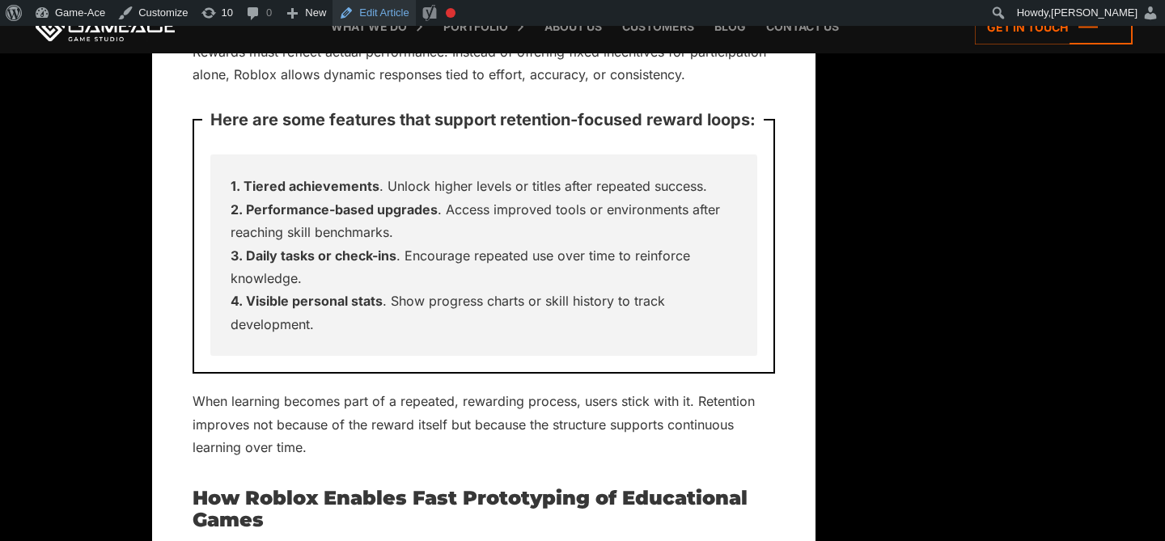
click at [399, 12] on link "Edit Article" at bounding box center [374, 13] width 83 height 26
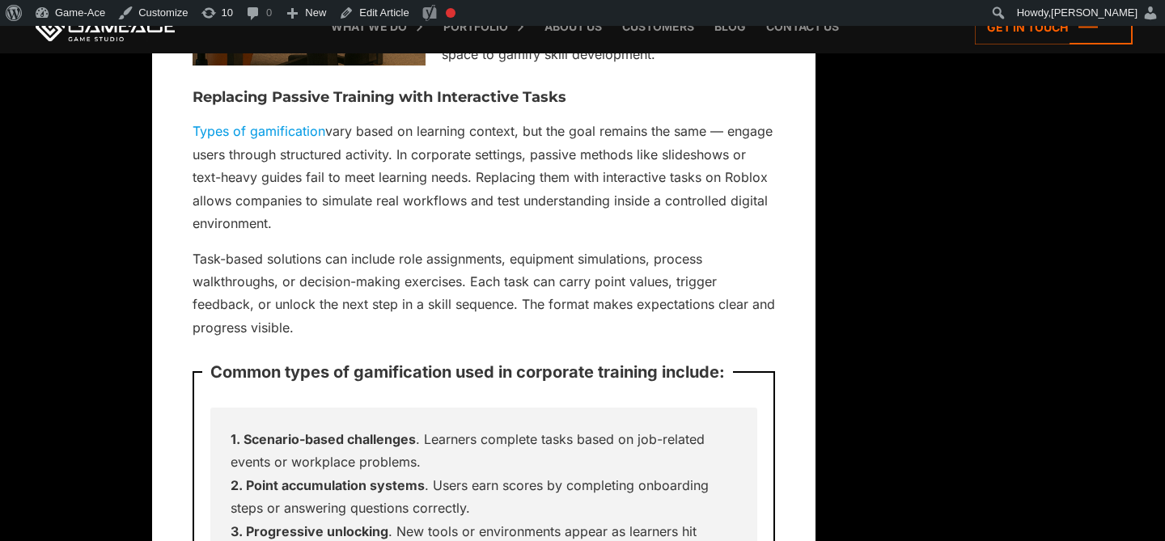
scroll to position [8528, 0]
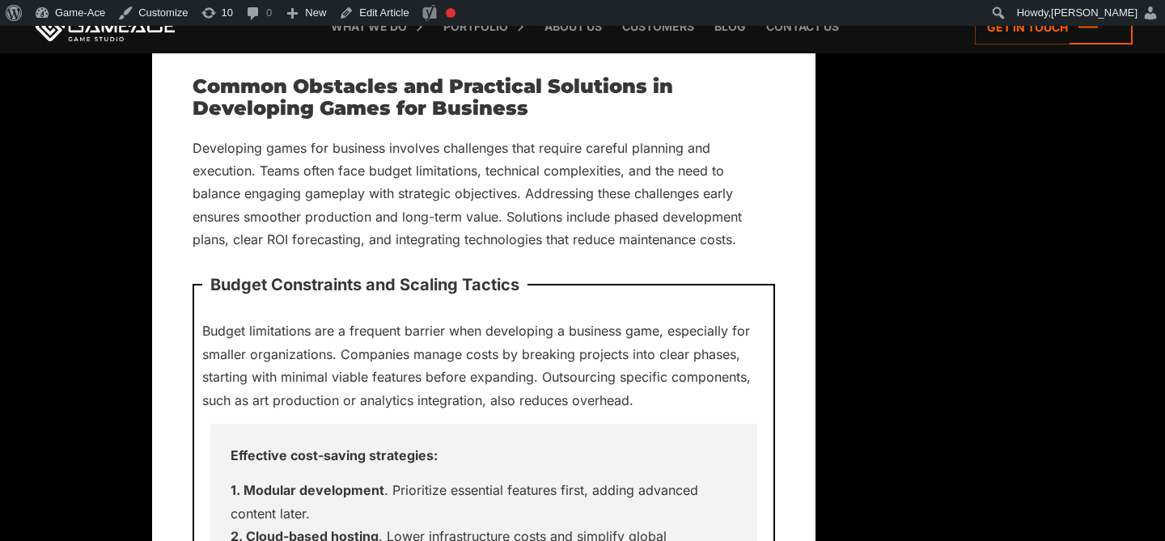
scroll to position [13626, 0]
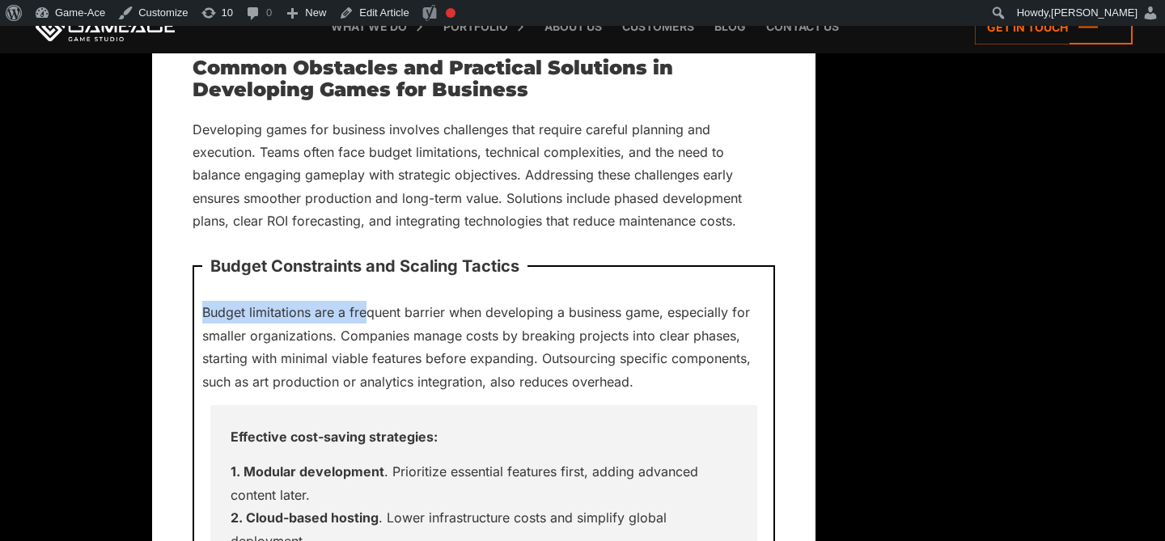
drag, startPoint x: 364, startPoint y: 314, endPoint x: 185, endPoint y: 320, distance: 179.0
copy p "Budget limitations are a fre"
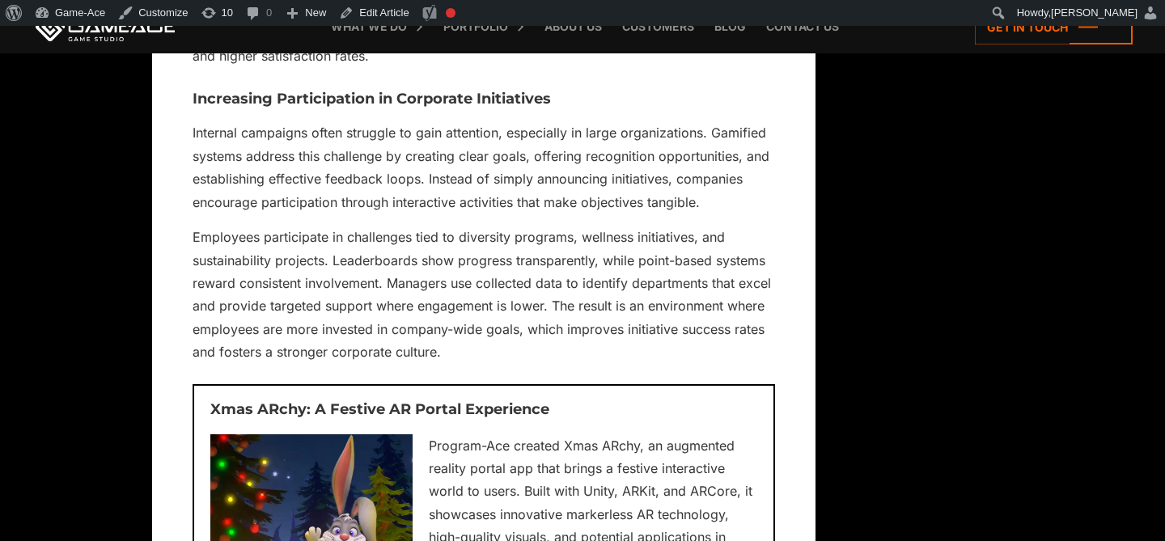
scroll to position [9538, 0]
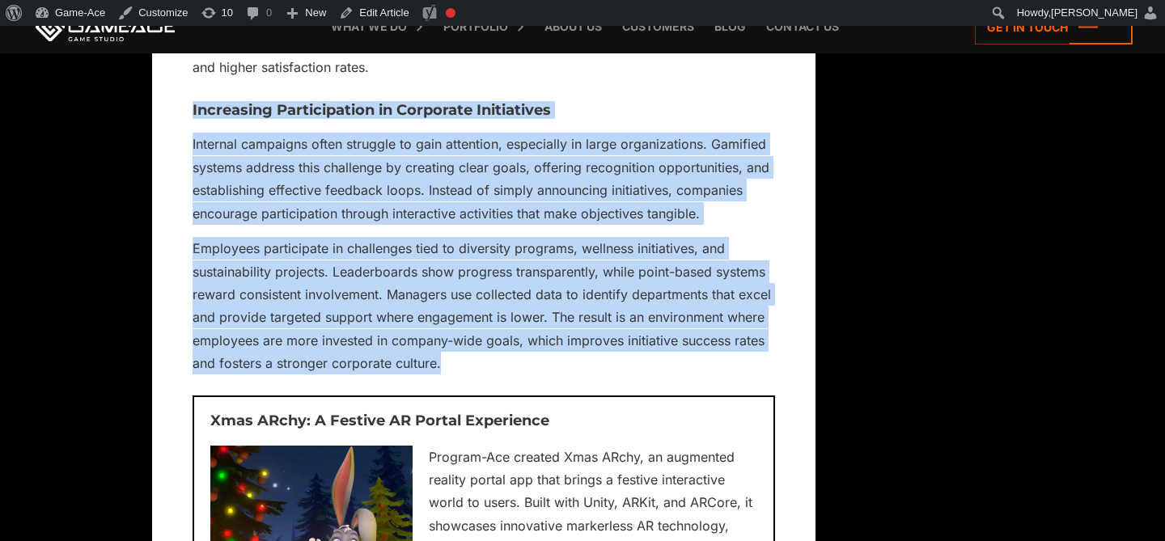
drag, startPoint x: 455, startPoint y: 367, endPoint x: 192, endPoint y: 114, distance: 364.6
copy div "Increasing Participation in Corporate Initiatives Internal campaigns often stru…"
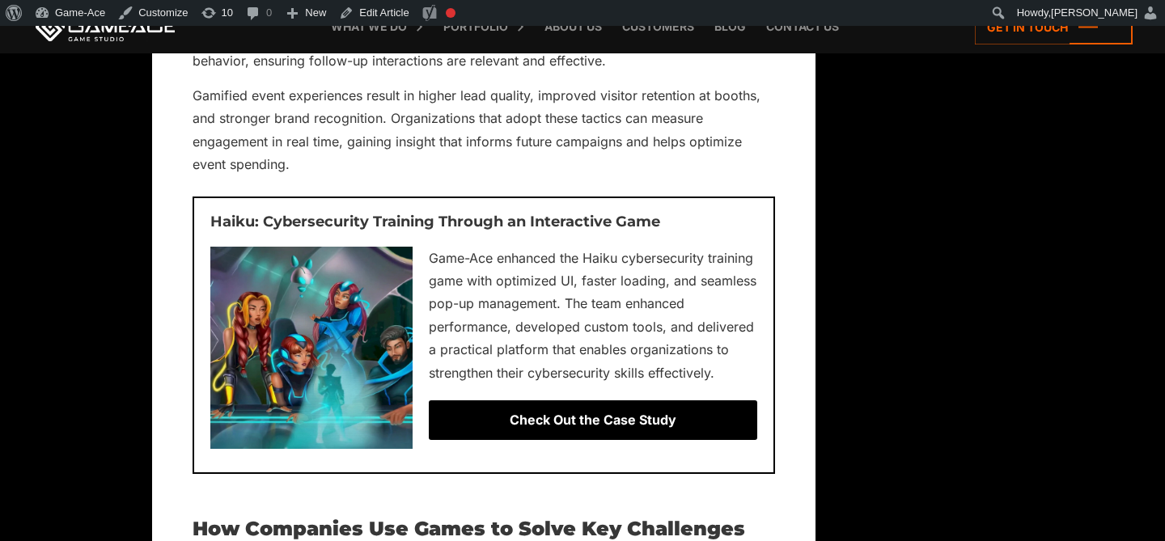
scroll to position [7618, 0]
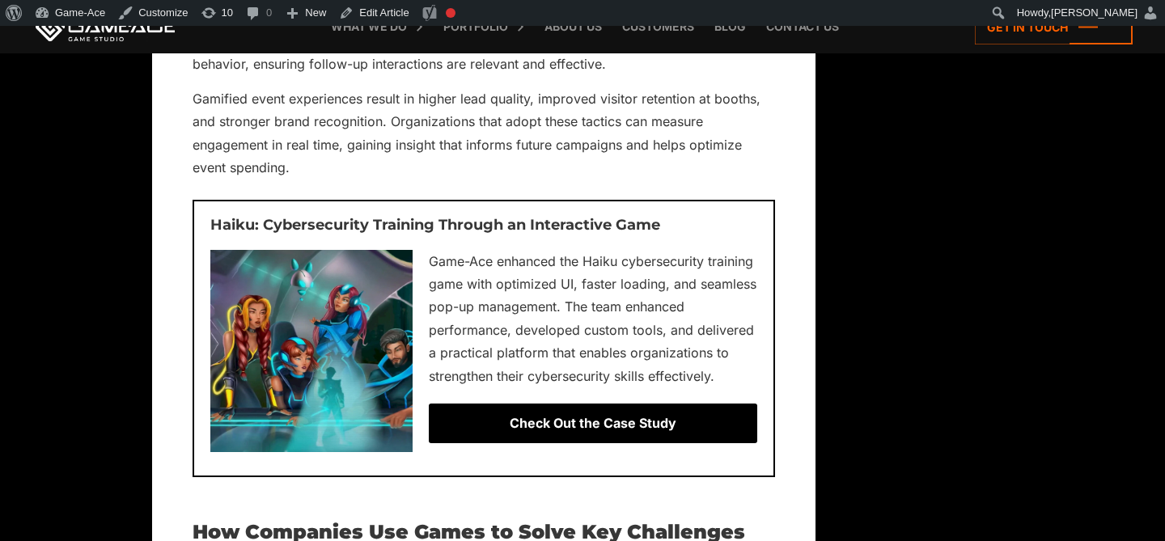
click at [581, 422] on div "Check Out the Case Study" at bounding box center [593, 423] width 329 height 39
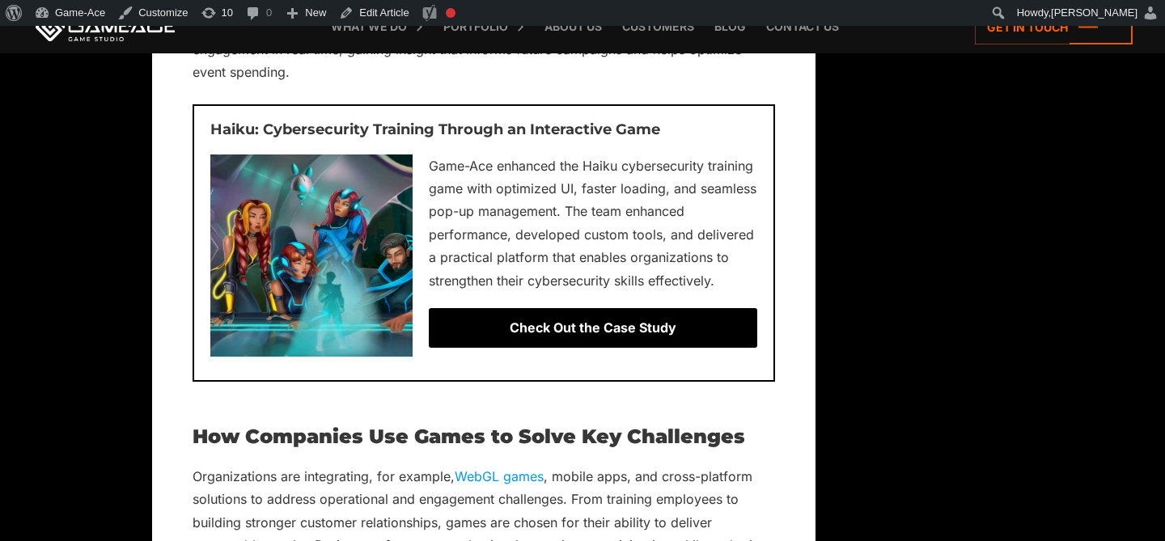
scroll to position [7727, 0]
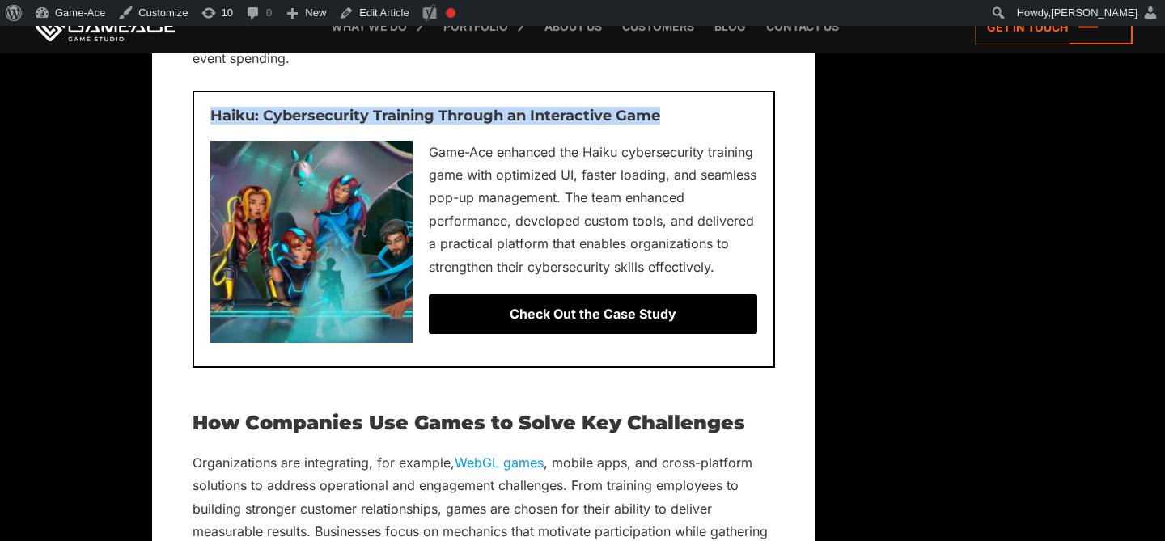
drag, startPoint x: 668, startPoint y: 117, endPoint x: 187, endPoint y: 120, distance: 481.5
copy h3 "Haiku: Cybersecurity Training Through an Interactive Game"
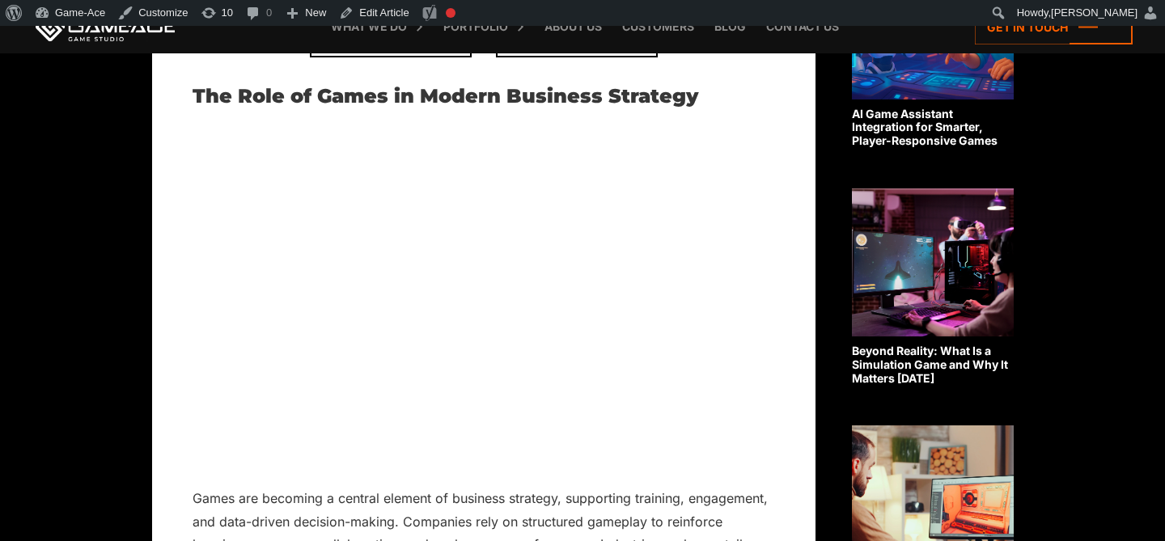
scroll to position [1033, 0]
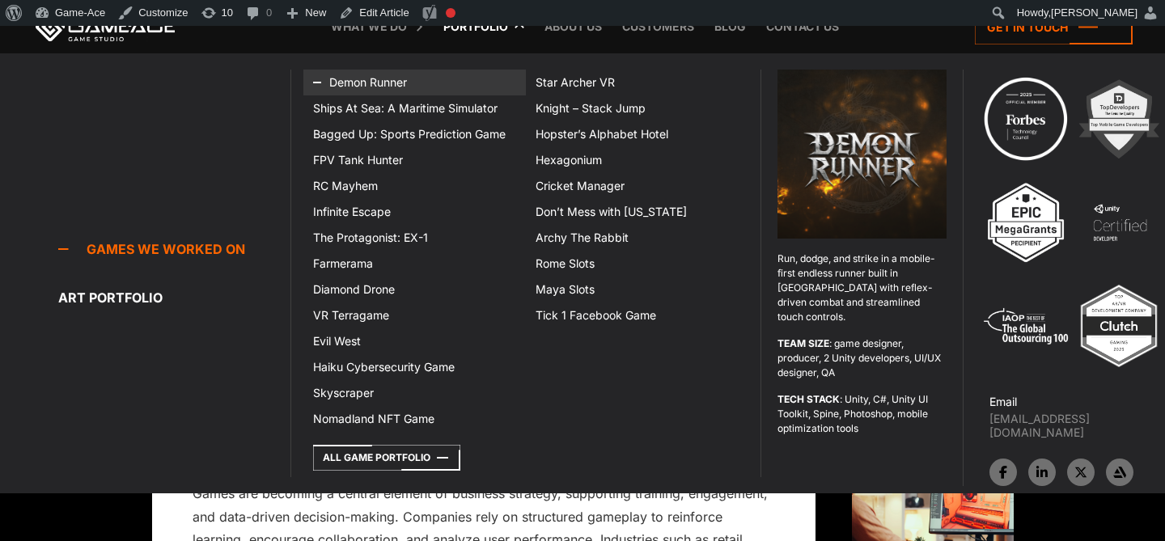
click at [369, 79] on link "Demon Runner" at bounding box center [414, 83] width 223 height 26
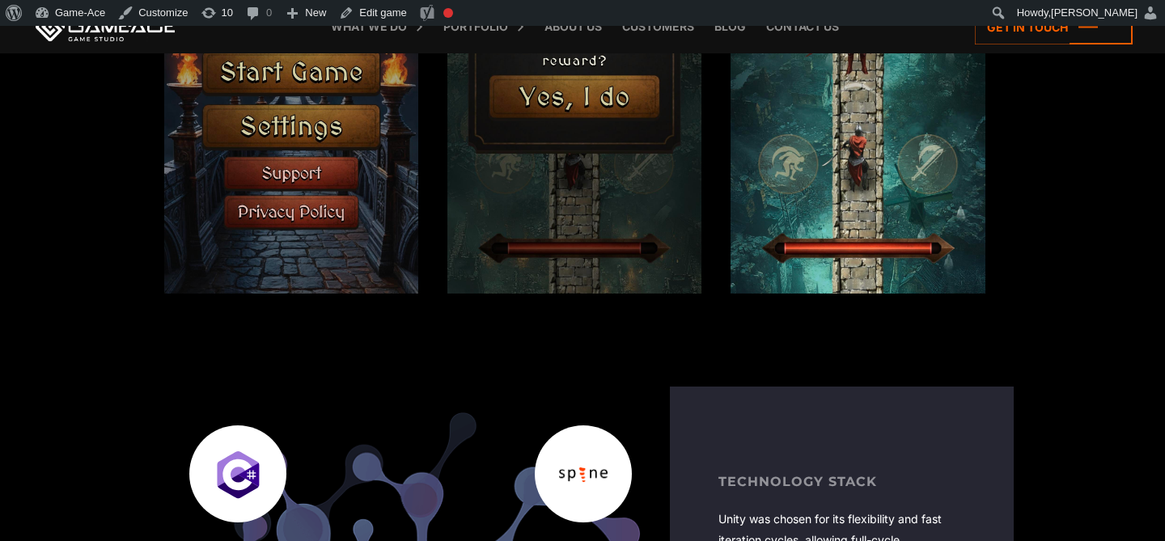
scroll to position [2075, 0]
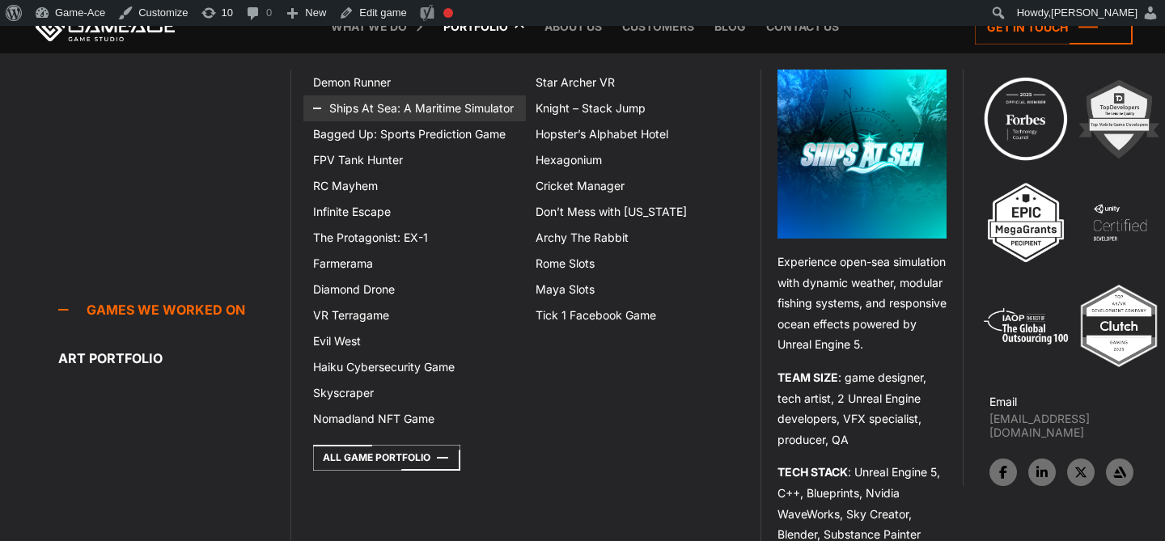
click at [439, 107] on link "Ships At Sea: A Maritime Simulator" at bounding box center [414, 108] width 223 height 26
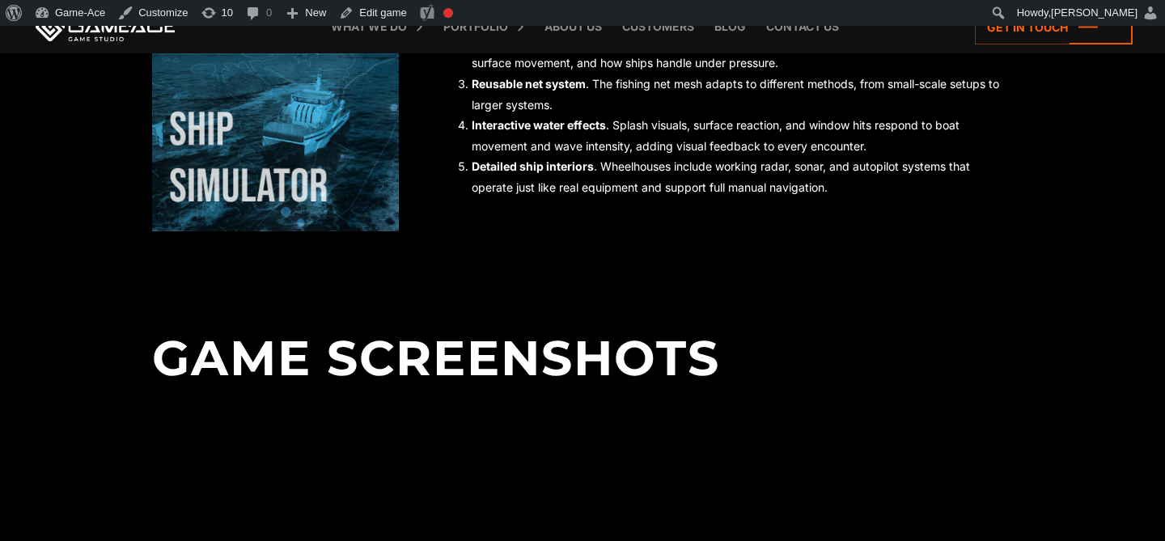
scroll to position [1353, 0]
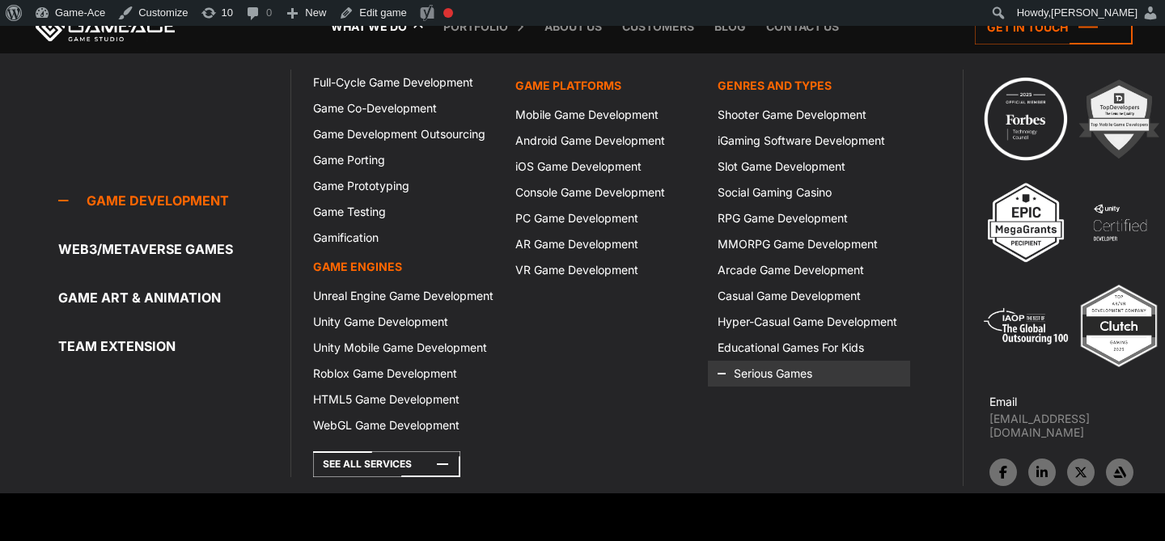
click at [750, 371] on icon at bounding box center [737, 374] width 39 height 26
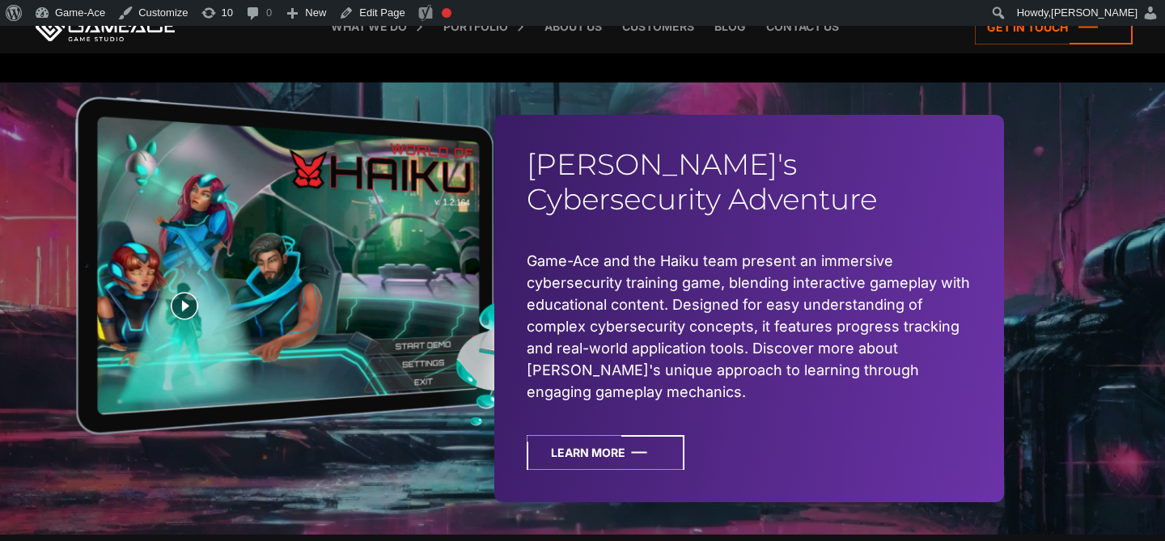
scroll to position [3711, 0]
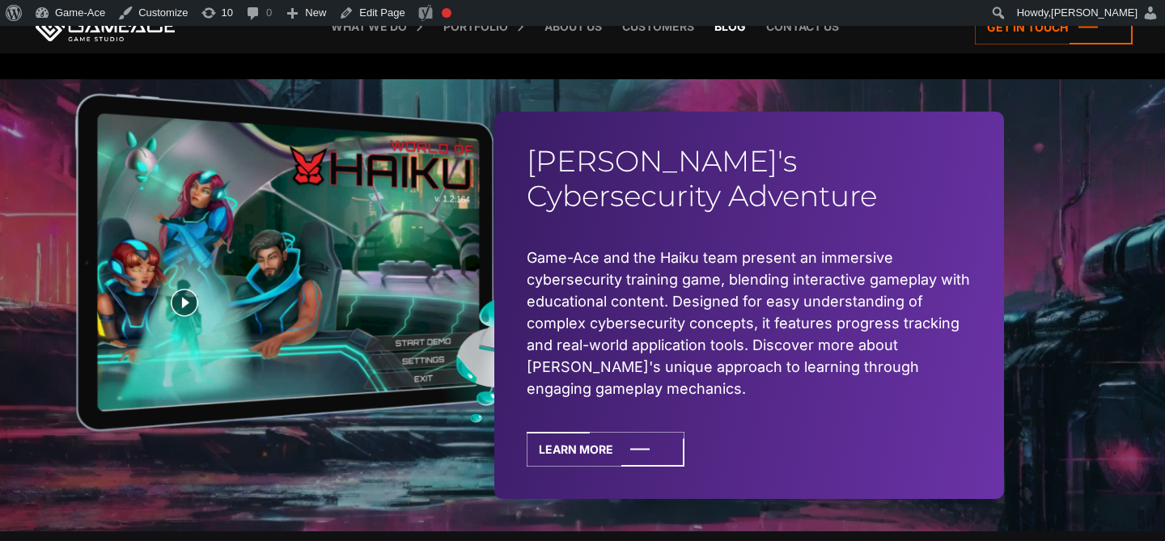
click at [738, 31] on link "Blog" at bounding box center [731, 26] width 48 height 53
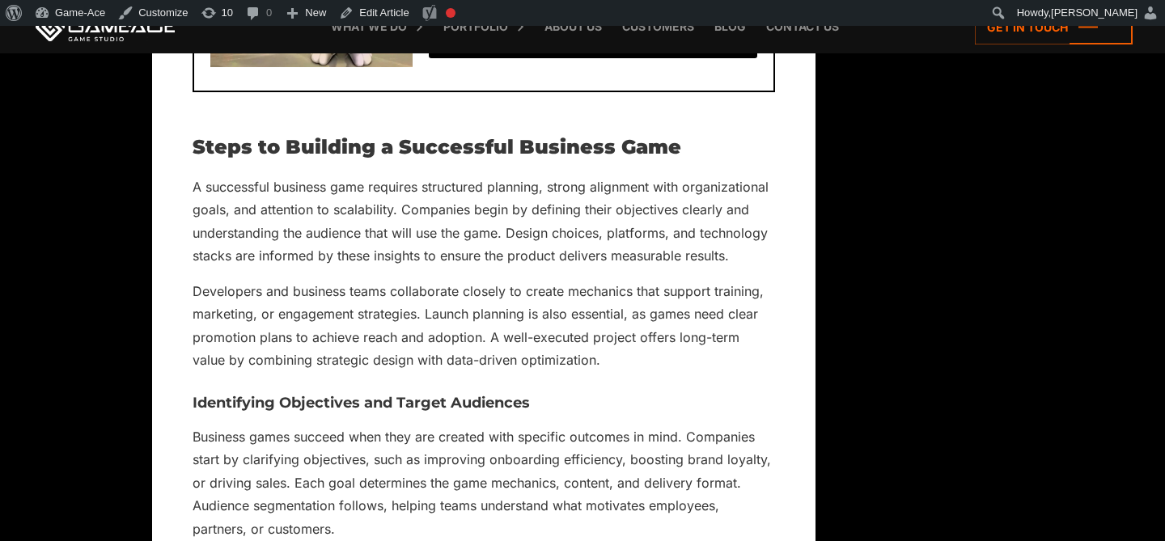
scroll to position [10131, 0]
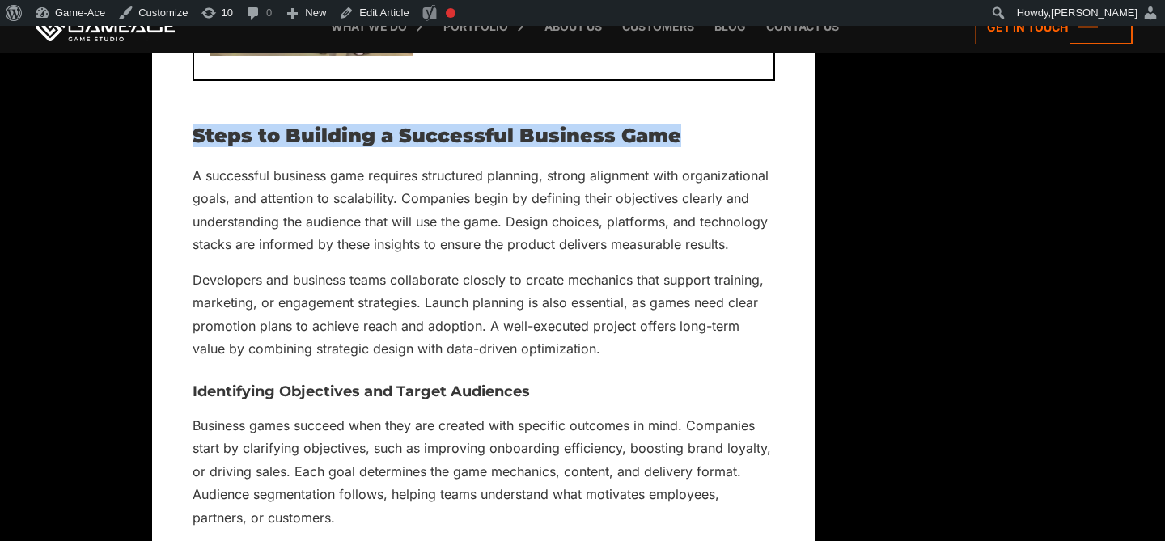
drag, startPoint x: 711, startPoint y: 136, endPoint x: 197, endPoint y: 139, distance: 513.9
click at [197, 139] on h2 "Steps to Building a Successful Business Game" at bounding box center [484, 135] width 583 height 21
copy h2 "Steps to Building a Successful Business Game"
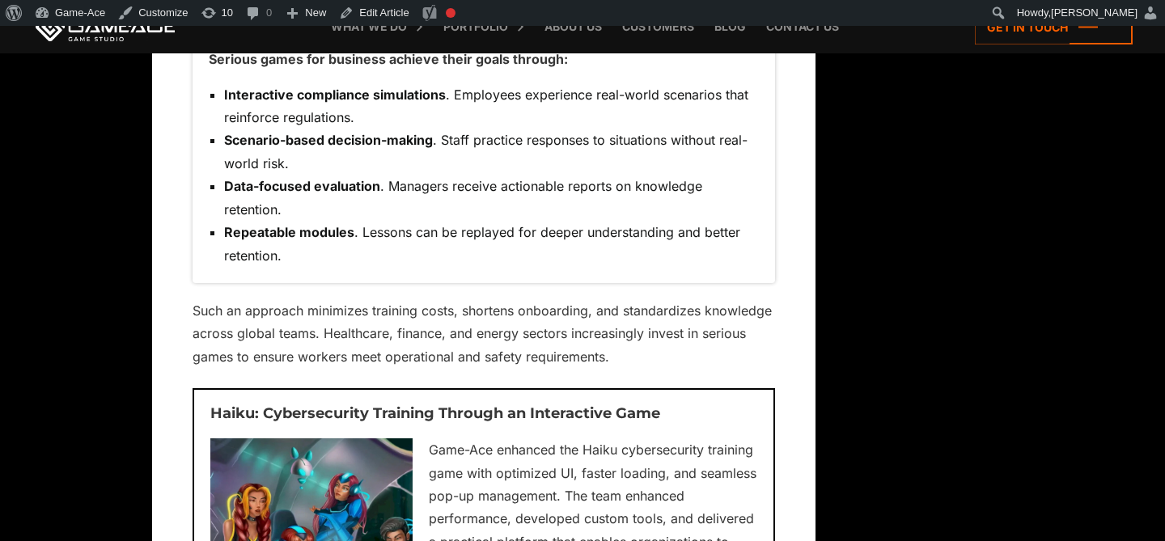
scroll to position [6688, 0]
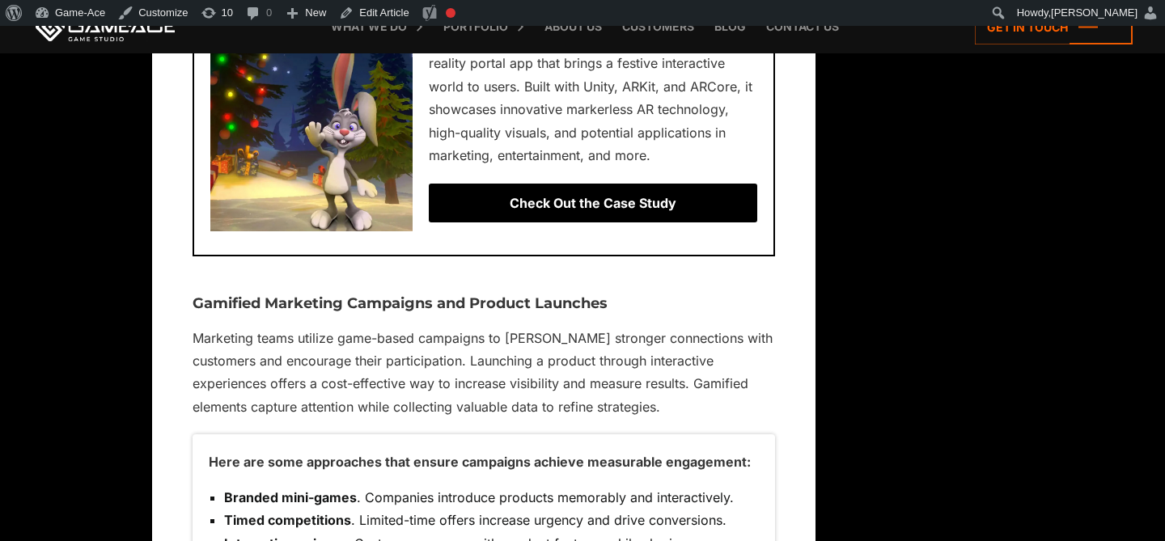
scroll to position [6133, 0]
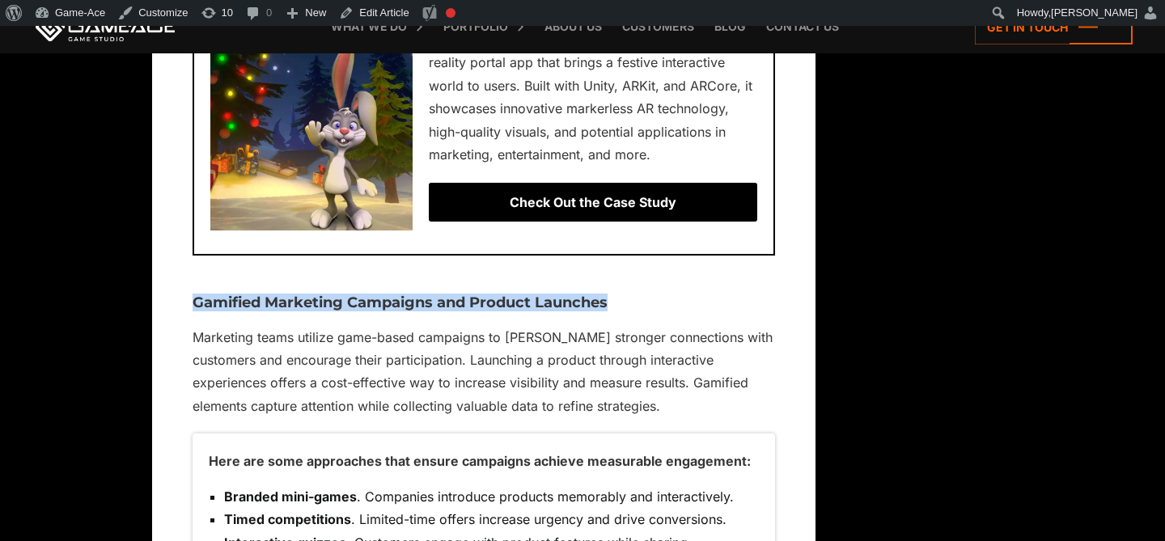
drag, startPoint x: 622, startPoint y: 304, endPoint x: 187, endPoint y: 302, distance: 434.6
copy h3 "Gamified Marketing Campaigns and Product Launches"
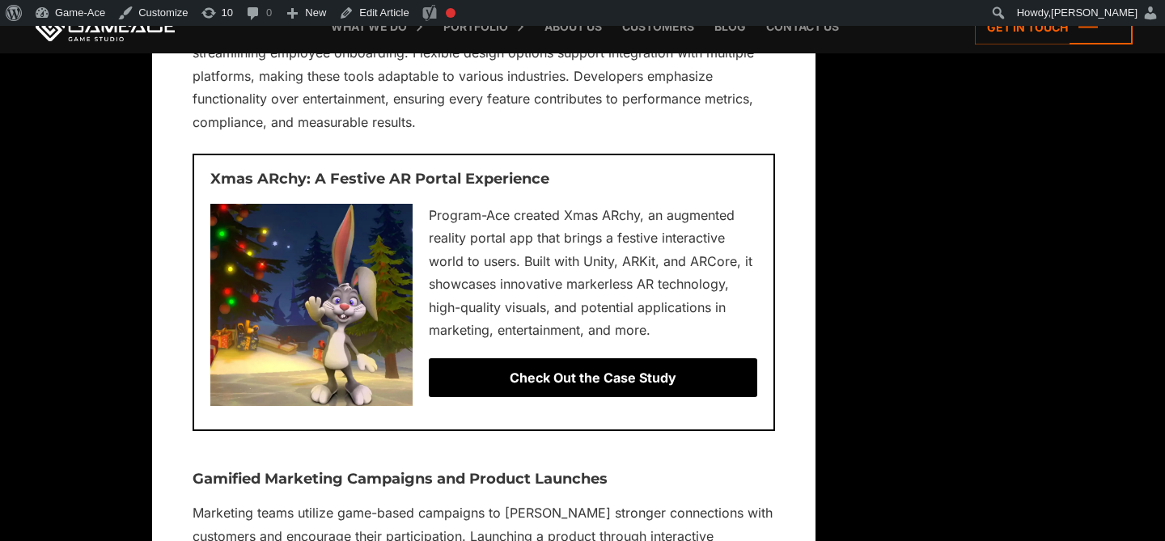
scroll to position [5939, 0]
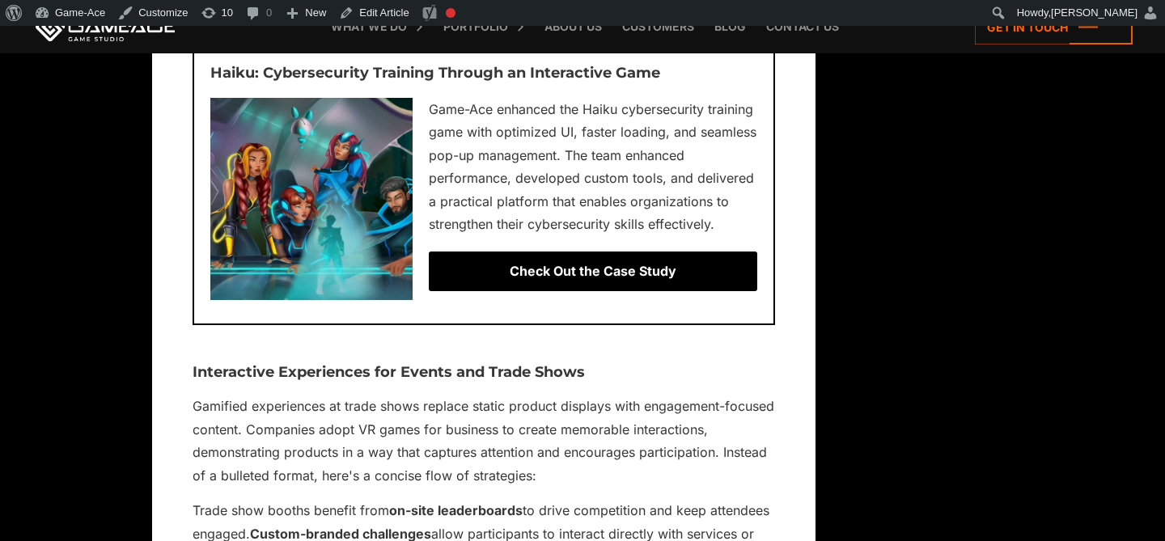
scroll to position [7341, 0]
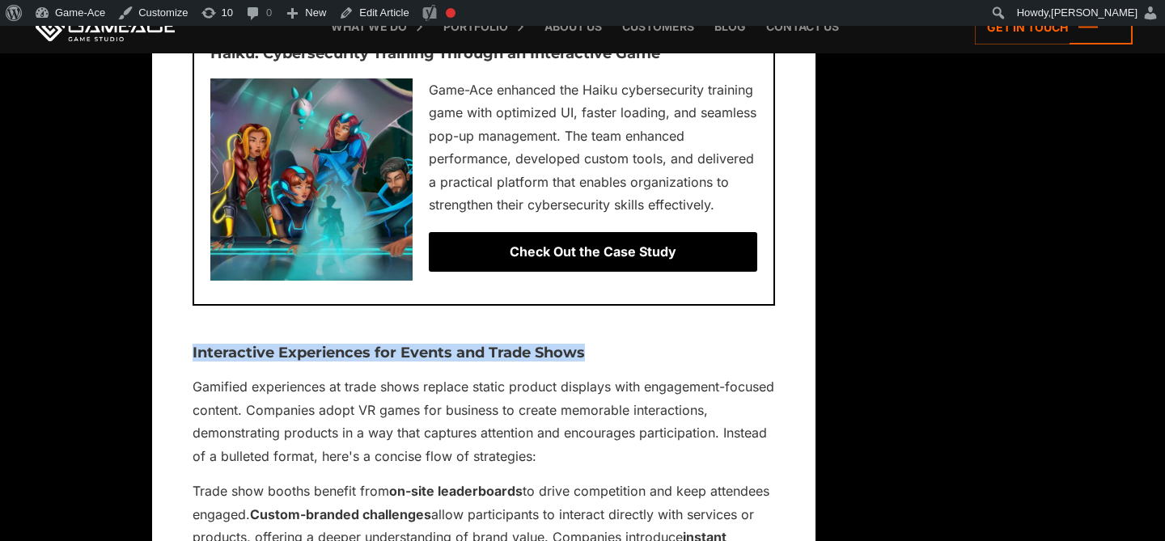
drag, startPoint x: 592, startPoint y: 351, endPoint x: 199, endPoint y: 339, distance: 392.7
copy h3 "Interactive Experiences for Events and Trade Shows"
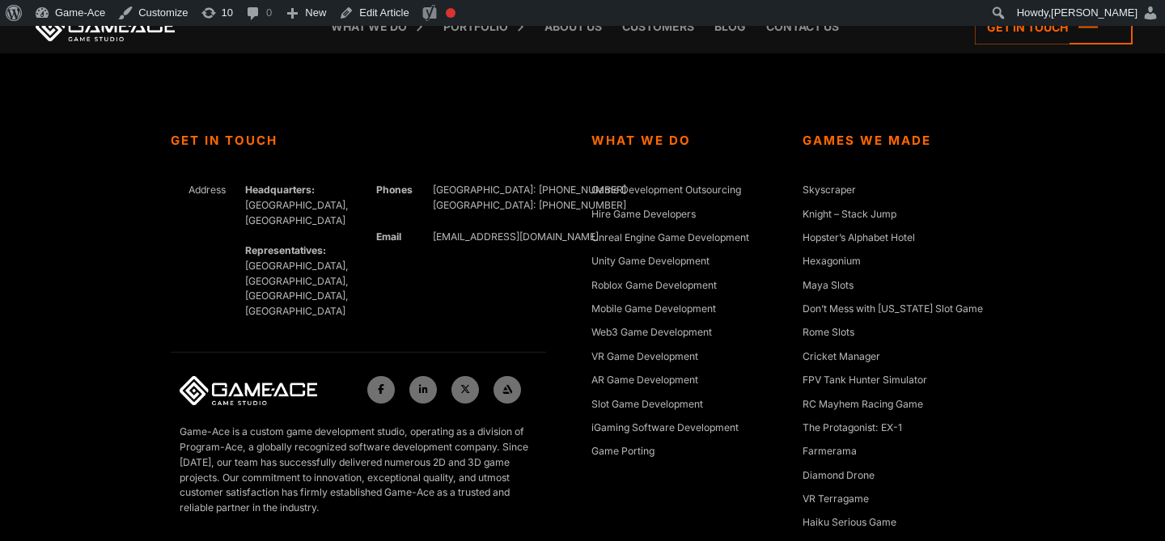
scroll to position [19515, 0]
